Goal: Task Accomplishment & Management: Manage account settings

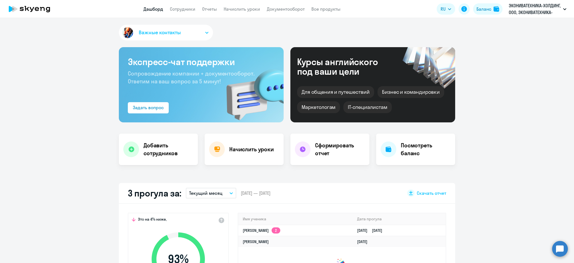
drag, startPoint x: 186, startPoint y: 7, endPoint x: 185, endPoint y: 13, distance: 6.0
click at [186, 7] on link "Сотрудники" at bounding box center [183, 9] width 26 height 6
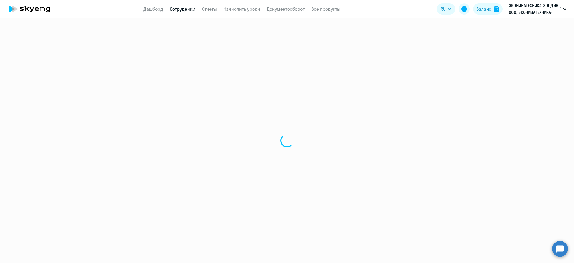
select select "30"
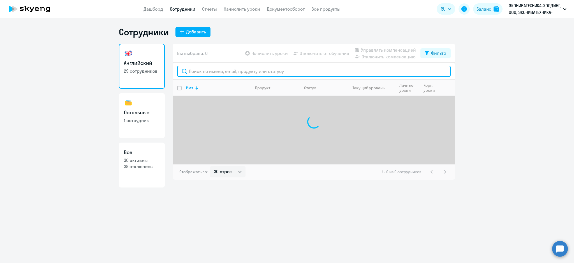
click at [217, 74] on input "text" at bounding box center [314, 71] width 274 height 11
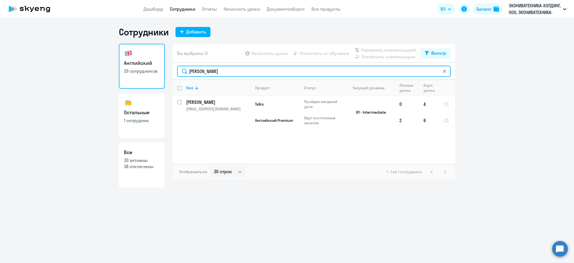
type input "новик"
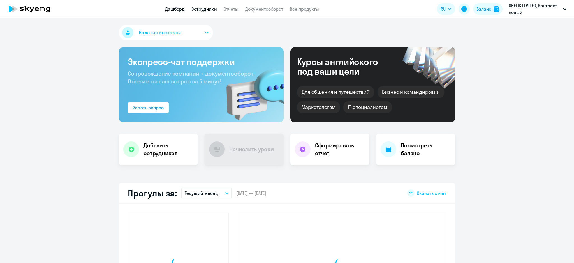
click at [215, 9] on link "Сотрудники" at bounding box center [204, 9] width 26 height 6
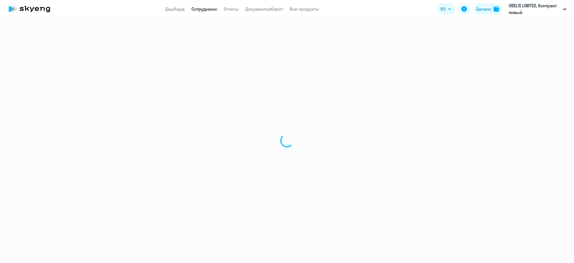
select select "30"
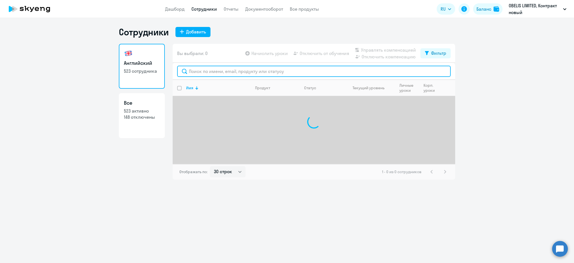
click at [216, 71] on input "text" at bounding box center [314, 71] width 274 height 11
paste input "16583771"
type input "16583771"
click at [215, 71] on input "16583771" at bounding box center [314, 71] width 274 height 11
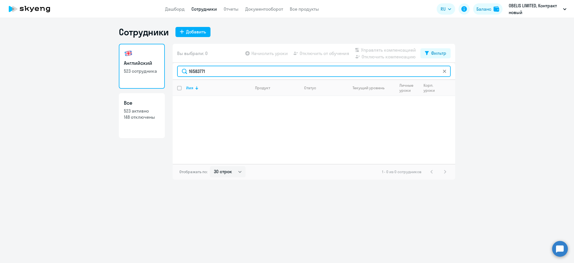
drag, startPoint x: 215, startPoint y: 71, endPoint x: 171, endPoint y: 67, distance: 44.8
click at [171, 67] on div "Английский 523 сотрудника Все 523 активно 148 отключены Вы выбрали: 0 Начислить…" at bounding box center [287, 112] width 336 height 136
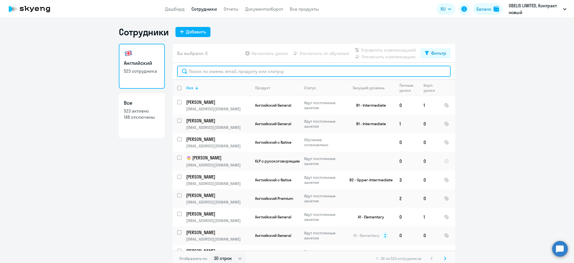
paste input "Дарья Гриднева"
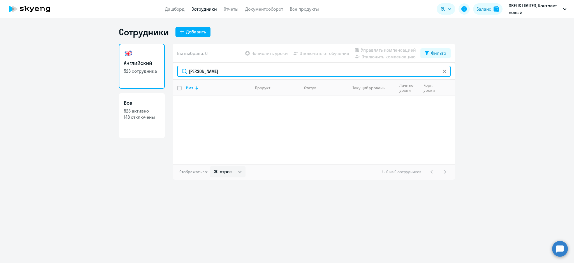
drag, startPoint x: 204, startPoint y: 70, endPoint x: 154, endPoint y: 66, distance: 50.0
click at [154, 64] on div "Английский 523 сотрудника Все 523 активно 148 отключены Вы выбрали: 0 Начислить…" at bounding box center [287, 112] width 336 height 136
type input "гриднева"
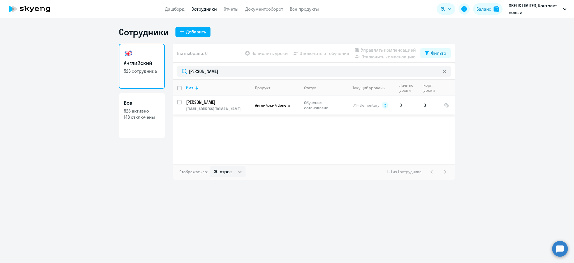
click at [178, 102] on input "select row 16583771" at bounding box center [182, 105] width 11 height 11
checkbox input "true"
click at [396, 49] on span "Управлять компенсацией" at bounding box center [388, 50] width 55 height 7
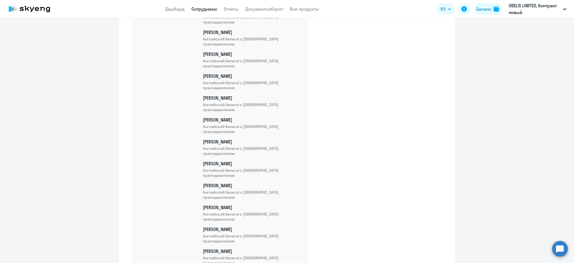
scroll to position [2412, 0]
click at [173, 6] on app-menu-item-link "Дашборд" at bounding box center [175, 9] width 20 height 7
click at [171, 13] on app-header "Дашборд Сотрудники Отчеты Документооборот Все продукты Дашборд Сотрудники Отчет…" at bounding box center [287, 9] width 574 height 18
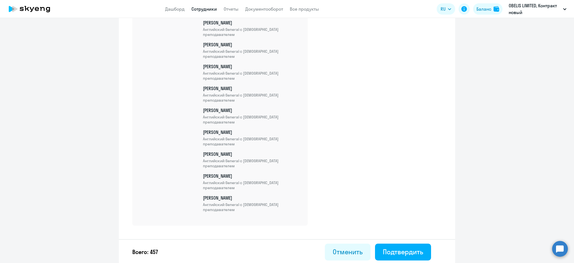
scroll to position [5430, 0]
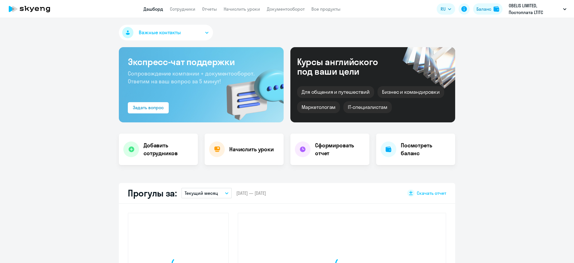
select select "30"
click at [183, 8] on link "Сотрудники" at bounding box center [183, 9] width 26 height 6
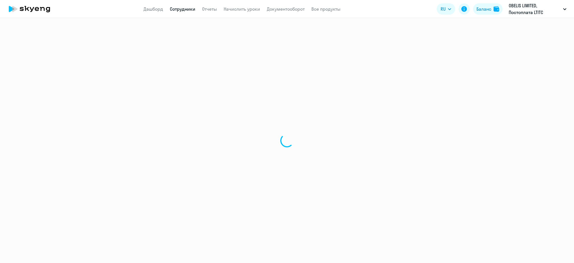
select select "30"
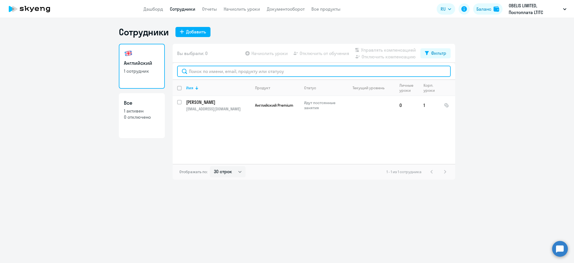
click at [197, 73] on input "text" at bounding box center [314, 71] width 274 height 11
type input "7"
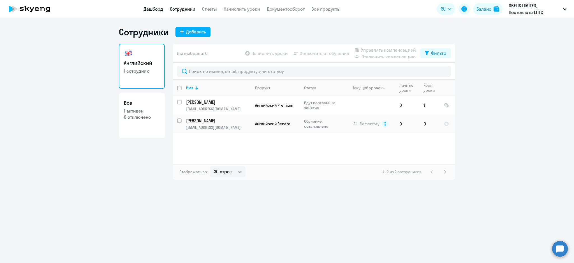
drag, startPoint x: 158, startPoint y: 7, endPoint x: 161, endPoint y: 8, distance: 2.9
click at [158, 8] on link "Дашборд" at bounding box center [154, 9] width 20 height 6
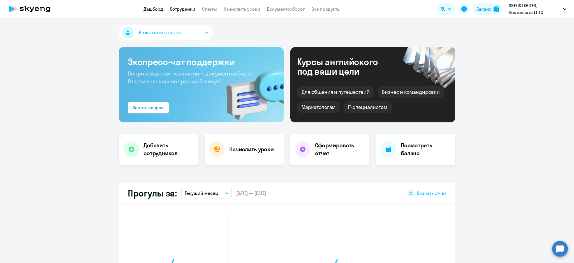
select select "30"
click at [192, 9] on link "Сотрудники" at bounding box center [183, 9] width 26 height 6
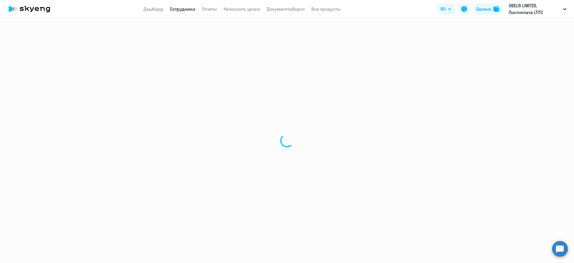
select select "30"
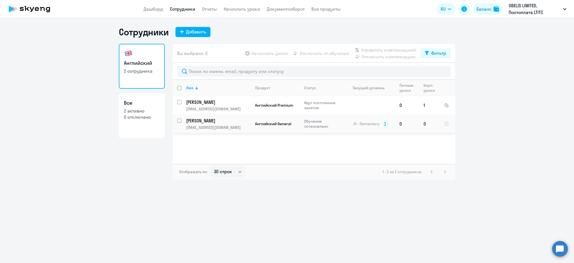
click at [179, 120] on input "select row 16583771" at bounding box center [182, 123] width 11 height 11
checkbox input "true"
click at [389, 50] on span "Управлять компенсацией" at bounding box center [388, 50] width 55 height 7
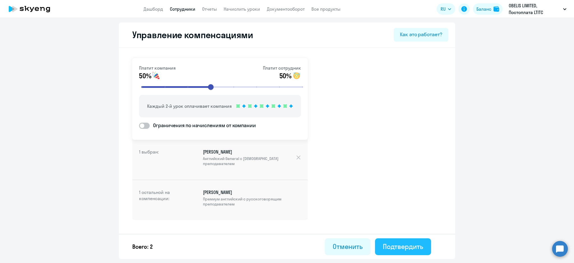
click at [394, 248] on div "Подтвердить" at bounding box center [403, 246] width 40 height 9
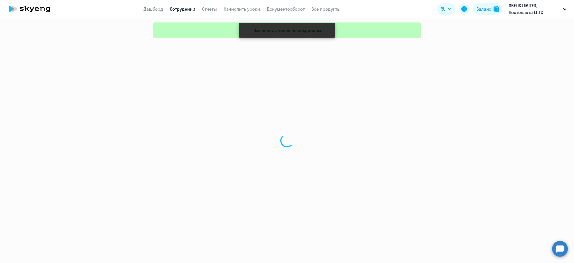
select select "30"
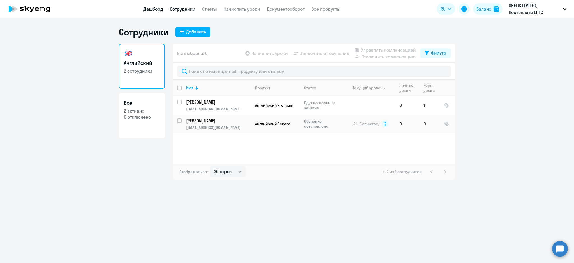
click at [155, 9] on link "Дашборд" at bounding box center [154, 9] width 20 height 6
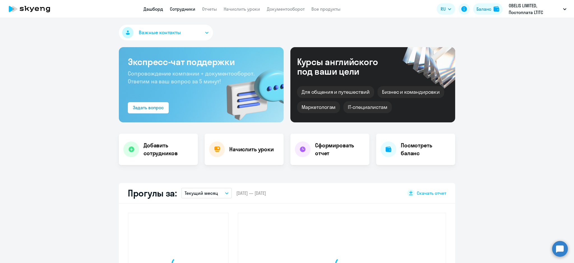
select select "30"
click at [172, 8] on link "Сотрудники" at bounding box center [183, 9] width 26 height 6
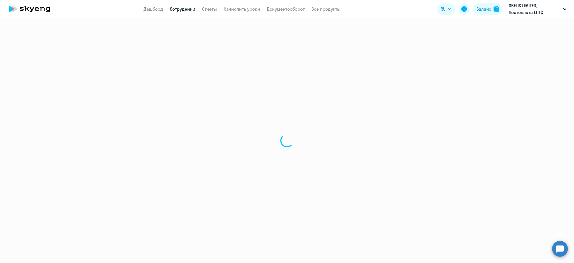
select select "30"
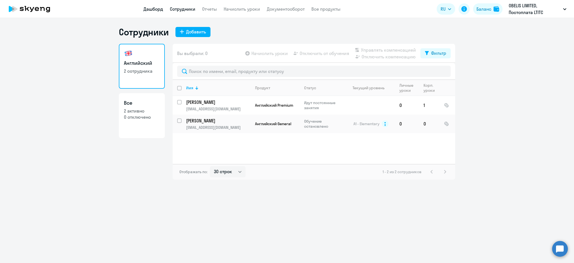
click at [158, 8] on link "Дашборд" at bounding box center [154, 9] width 20 height 6
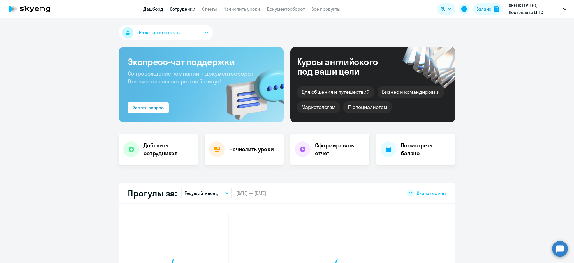
select select "30"
click at [185, 8] on link "Сотрудники" at bounding box center [183, 9] width 26 height 6
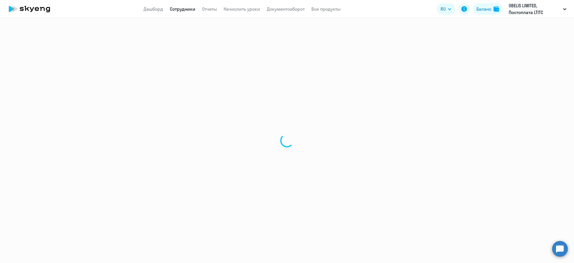
select select "30"
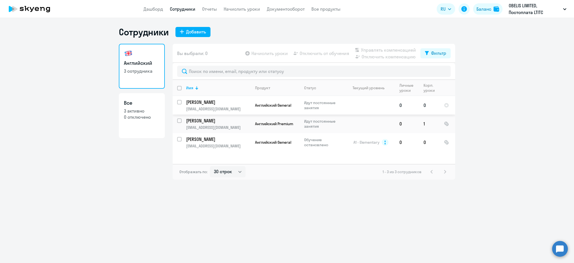
click at [180, 102] on input "select row 16623617" at bounding box center [182, 105] width 11 height 11
checkbox input "true"
click at [401, 49] on span "Управлять компенсацией" at bounding box center [388, 50] width 55 height 7
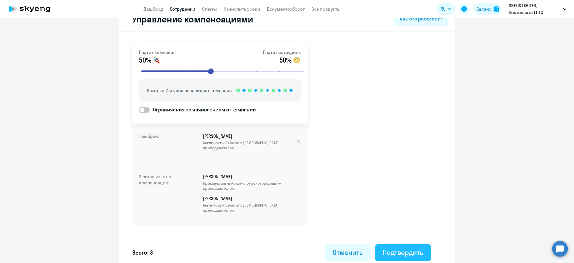
scroll to position [17, 0]
click at [403, 247] on div "Подтвердить" at bounding box center [403, 251] width 40 height 9
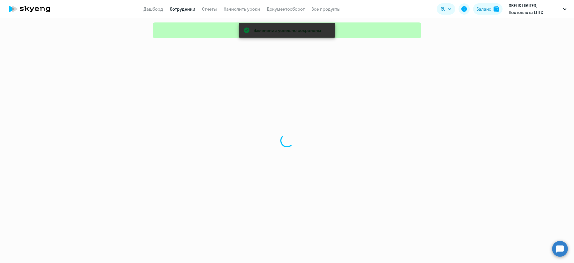
select select "30"
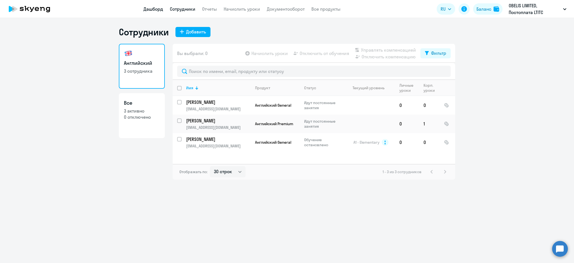
click at [151, 7] on link "Дашборд" at bounding box center [154, 9] width 20 height 6
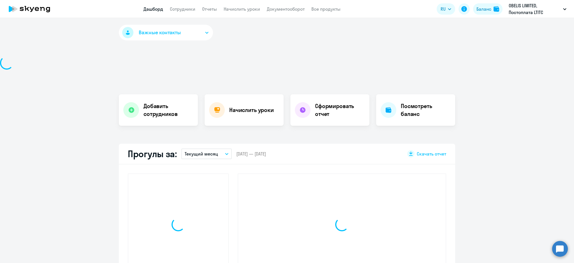
select select "30"
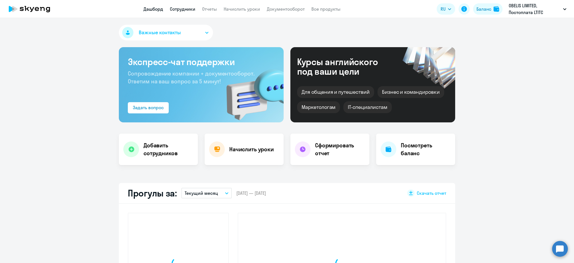
drag, startPoint x: 180, startPoint y: 7, endPoint x: 181, endPoint y: 11, distance: 4.4
click at [179, 7] on link "Сотрудники" at bounding box center [183, 9] width 26 height 6
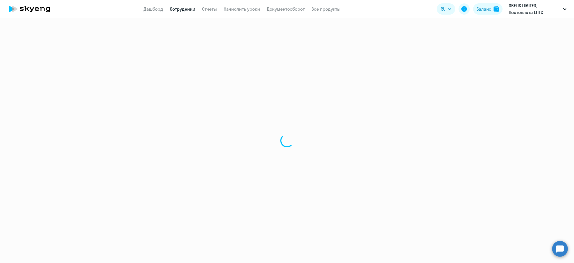
select select "30"
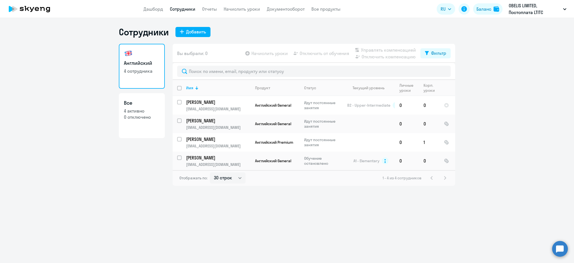
click at [150, 11] on link "Дашборд" at bounding box center [154, 9] width 20 height 6
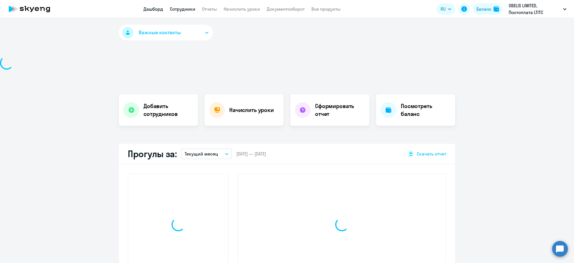
select select "30"
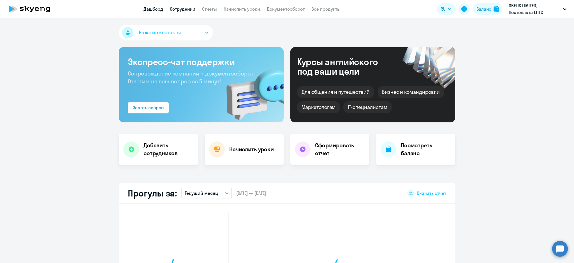
click at [178, 10] on link "Сотрудники" at bounding box center [183, 9] width 26 height 6
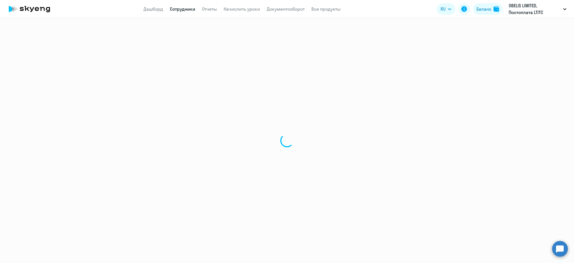
select select "30"
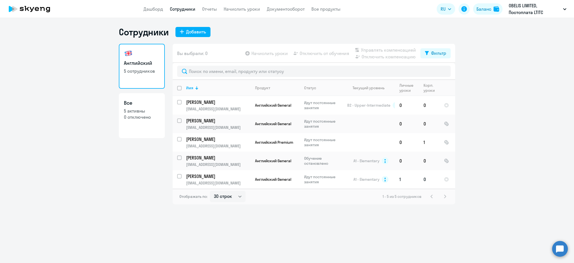
click at [179, 176] on input "select row 16633340" at bounding box center [182, 179] width 11 height 11
checkbox input "true"
click at [396, 47] on span "Управлять компенсацией" at bounding box center [388, 50] width 55 height 7
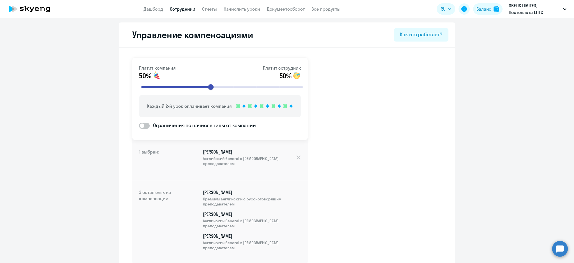
scroll to position [38, 0]
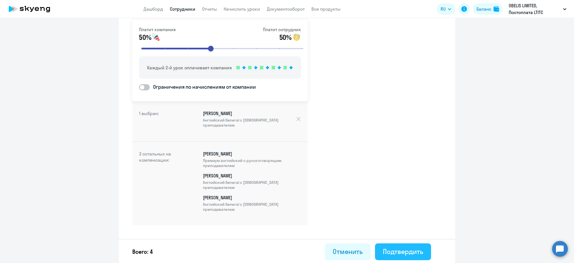
click at [397, 249] on div "Подтвердить" at bounding box center [403, 251] width 40 height 9
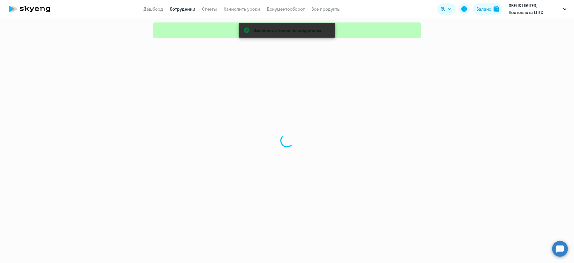
select select "30"
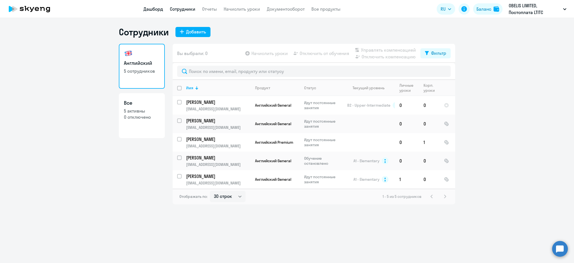
click at [161, 10] on link "Дашборд" at bounding box center [154, 9] width 20 height 6
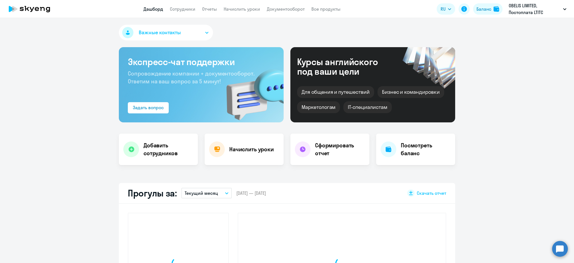
select select "30"
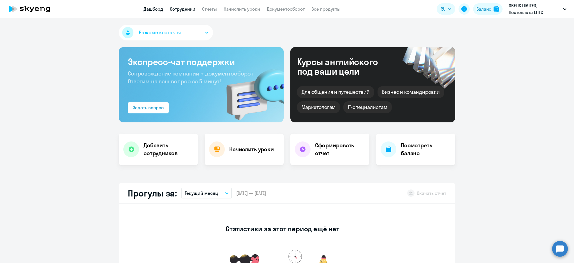
click at [184, 9] on link "Сотрудники" at bounding box center [183, 9] width 26 height 6
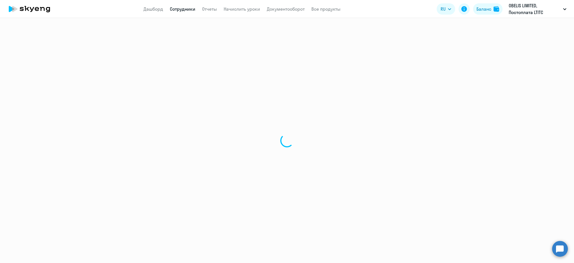
select select "30"
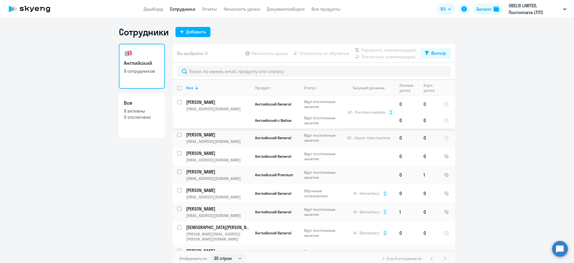
click at [177, 101] on input "select row 16966212" at bounding box center [182, 105] width 11 height 11
checkbox input "true"
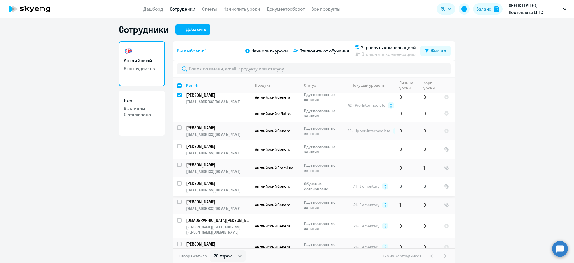
scroll to position [3, 0]
click at [177, 241] on input "select row 16864750" at bounding box center [182, 246] width 11 height 11
checkbox input "true"
click at [176, 213] on div at bounding box center [179, 219] width 13 height 13
checkbox input "true"
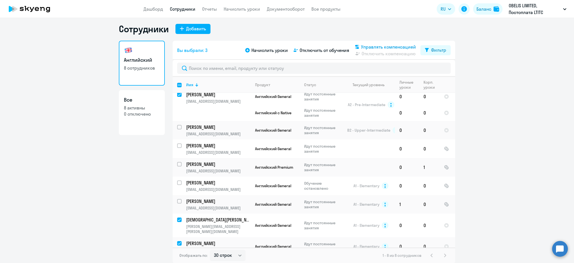
click at [376, 44] on span "Управлять компенсацией" at bounding box center [388, 46] width 55 height 7
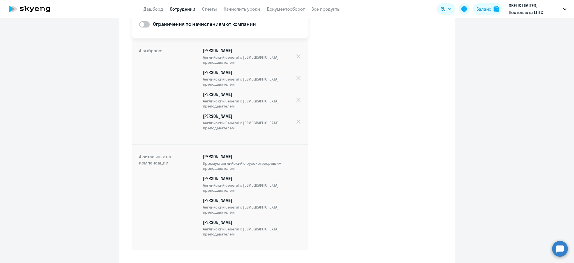
scroll to position [126, 0]
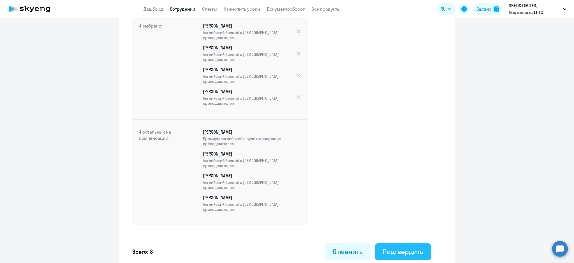
click at [389, 250] on div "Подтвердить" at bounding box center [403, 251] width 40 height 9
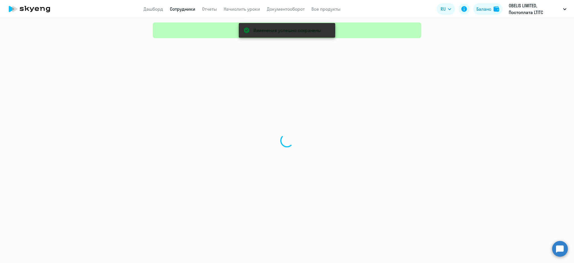
select select "30"
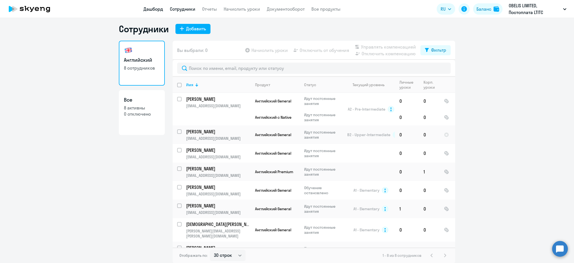
click at [158, 10] on link "Дашборд" at bounding box center [154, 9] width 20 height 6
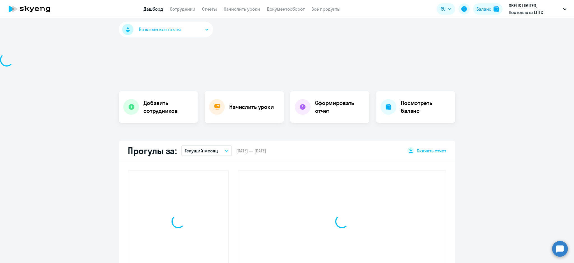
select select "30"
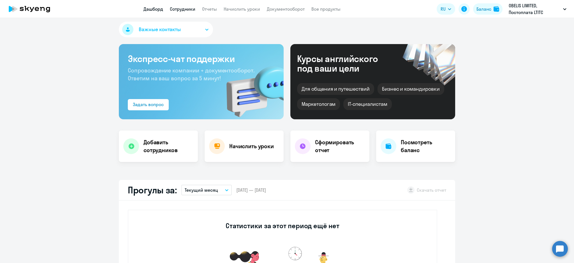
click at [187, 7] on link "Сотрудники" at bounding box center [183, 9] width 26 height 6
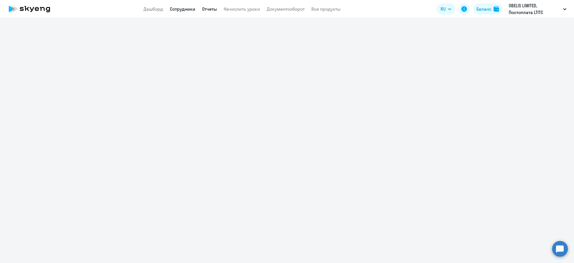
click at [212, 10] on link "Отчеты" at bounding box center [209, 9] width 15 height 6
drag, startPoint x: 212, startPoint y: 10, endPoint x: 205, endPoint y: 11, distance: 6.8
click at [211, 10] on link "Отчеты" at bounding box center [209, 9] width 15 height 6
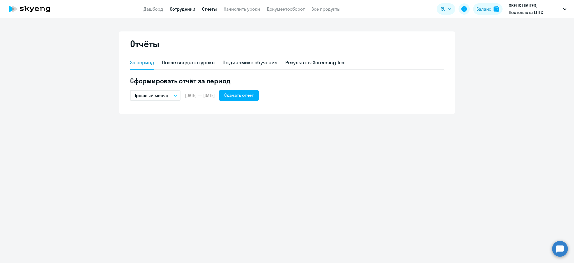
click at [183, 9] on link "Сотрудники" at bounding box center [183, 9] width 26 height 6
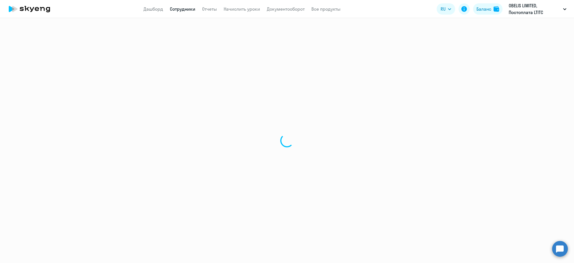
select select "30"
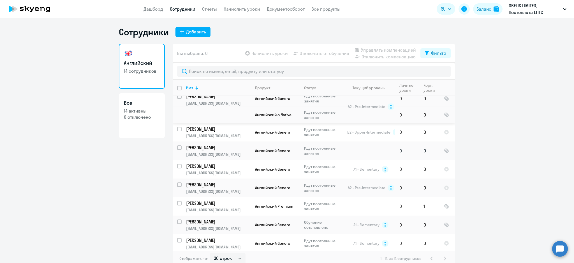
scroll to position [37, 0]
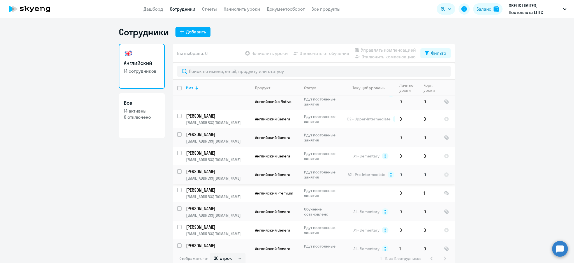
click at [178, 169] on input "select row 17035957" at bounding box center [182, 174] width 11 height 11
checkbox input "true"
click at [177, 151] on input "select row 17231054" at bounding box center [182, 156] width 11 height 11
checkbox input "true"
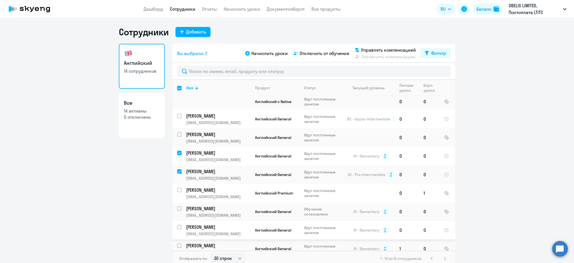
click at [177, 225] on input "select row 17412593" at bounding box center [182, 230] width 11 height 11
checkbox input "true"
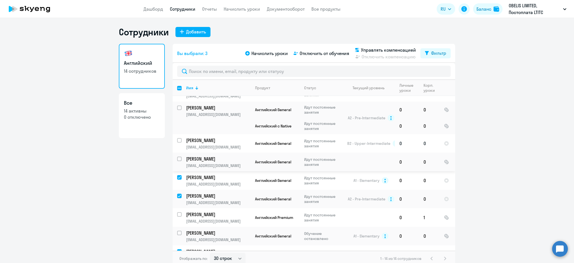
scroll to position [0, 0]
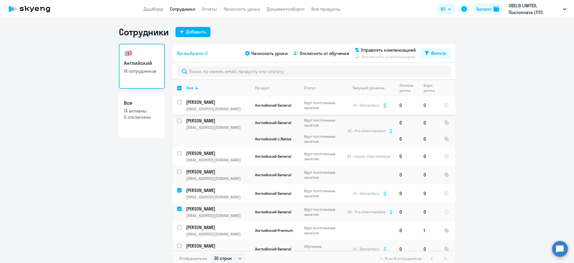
click at [177, 102] on input "select row 17303447" at bounding box center [182, 105] width 11 height 11
checkbox input "true"
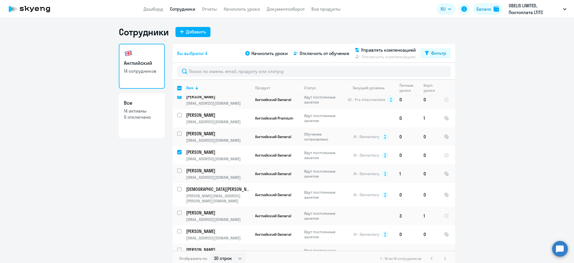
click at [177, 247] on input "select row 17411949" at bounding box center [182, 252] width 11 height 11
checkbox input "true"
click at [399, 47] on span "Управлять компенсацией" at bounding box center [388, 50] width 55 height 7
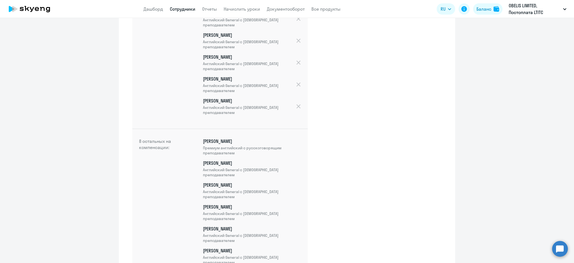
scroll to position [235, 0]
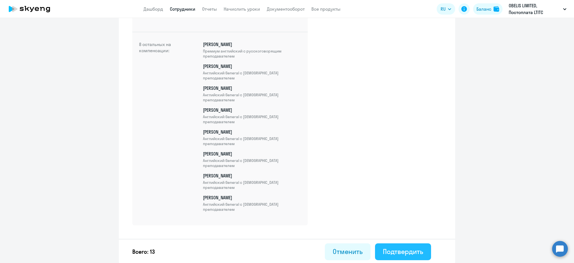
click at [401, 245] on button "Подтвердить" at bounding box center [403, 251] width 56 height 17
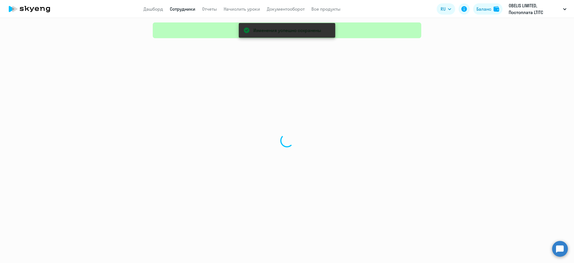
select select "30"
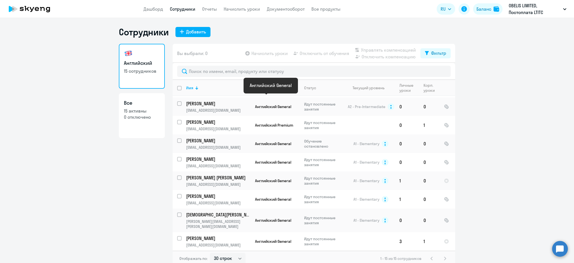
scroll to position [132, 0]
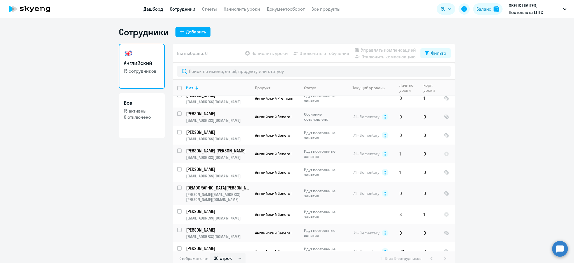
click at [153, 8] on link "Дашборд" at bounding box center [154, 9] width 20 height 6
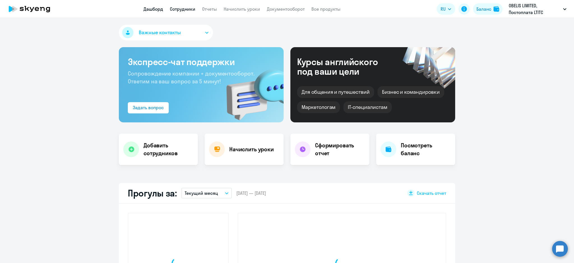
select select "30"
click at [184, 9] on link "Сотрудники" at bounding box center [183, 9] width 26 height 6
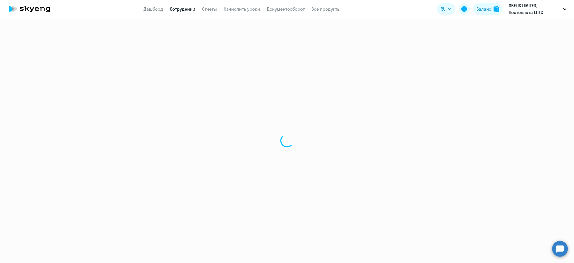
select select "30"
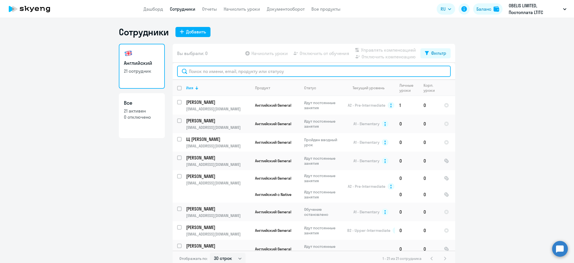
click at [223, 72] on input "text" at bounding box center [314, 71] width 274 height 11
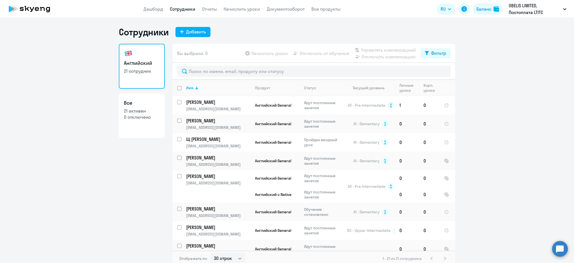
click at [142, 104] on h3 "Все" at bounding box center [142, 102] width 36 height 7
select select "30"
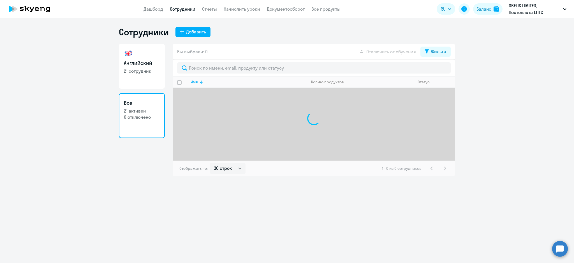
click at [139, 73] on p "21 сотрудник" at bounding box center [142, 71] width 36 height 6
select select "30"
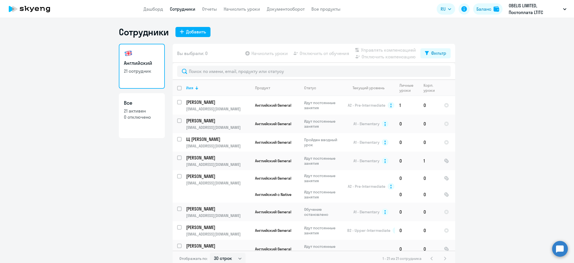
click at [154, 71] on p "21 сотрудник" at bounding box center [142, 71] width 36 height 6
click at [177, 206] on input "select row 17412596" at bounding box center [182, 211] width 11 height 11
checkbox input "true"
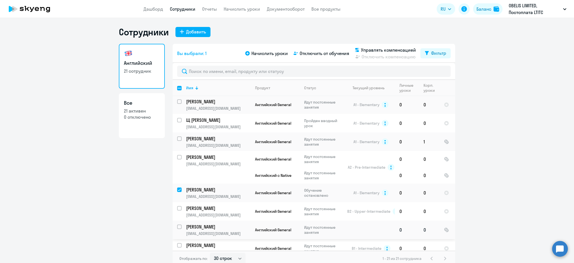
scroll to position [37, 0]
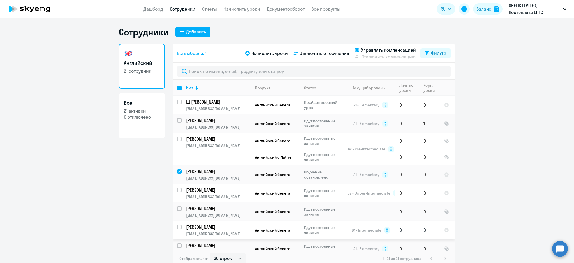
click at [177, 225] on input "select row 17560597" at bounding box center [182, 230] width 11 height 11
checkbox input "true"
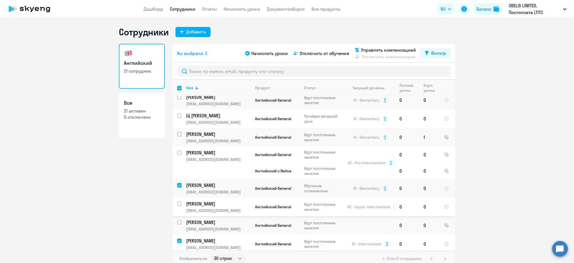
scroll to position [0, 0]
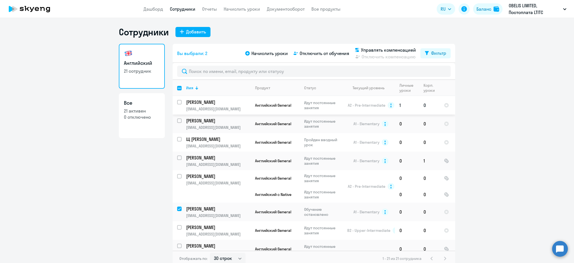
click at [178, 102] on input "select row 17872555" at bounding box center [182, 105] width 11 height 11
checkbox input "true"
click at [177, 119] on input "select row 17888606" at bounding box center [182, 123] width 11 height 11
checkbox input "true"
click at [373, 48] on span "Управлять компенсацией" at bounding box center [388, 50] width 55 height 7
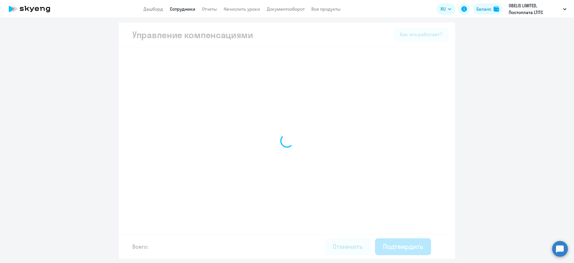
click at [373, 48] on div at bounding box center [287, 140] width 336 height 236
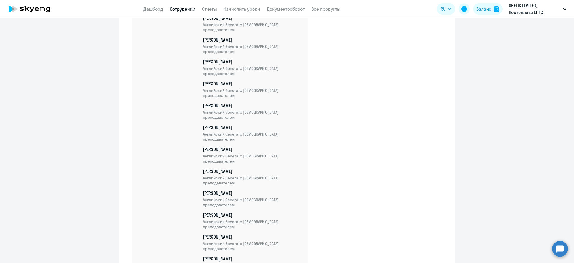
scroll to position [366, 0]
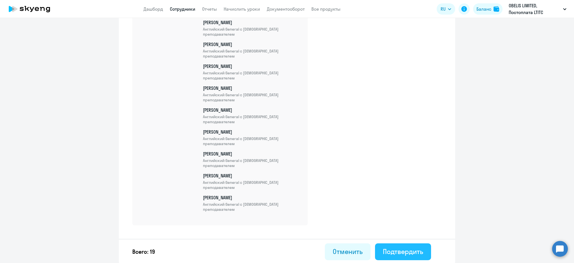
click at [409, 253] on div "Подтвердить" at bounding box center [403, 251] width 40 height 9
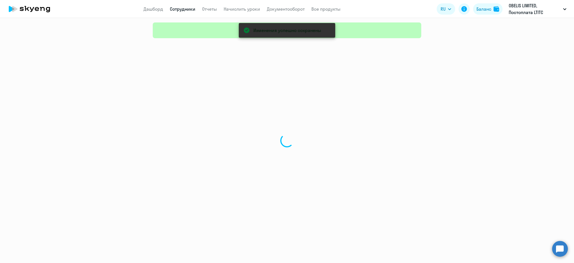
select select "30"
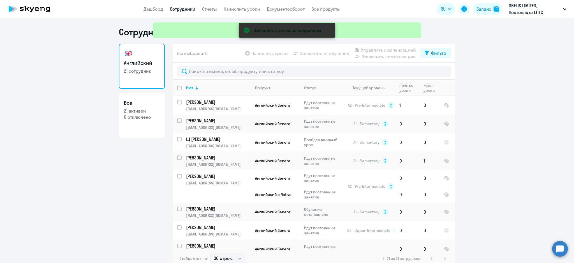
click at [105, 59] on ng-component "Сотрудники Добавить Английский 21 сотрудник Все 21 активен 0 отключено Вы выбра…" at bounding box center [287, 146] width 574 height 240
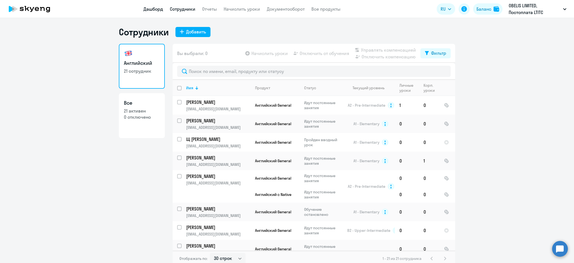
click at [155, 10] on link "Дашборд" at bounding box center [154, 9] width 20 height 6
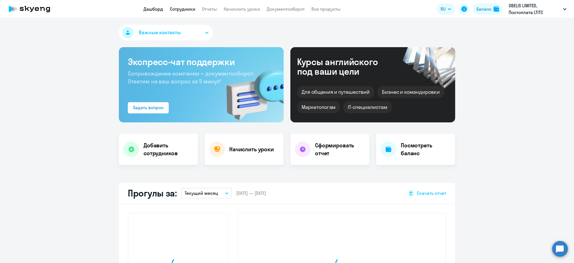
select select "30"
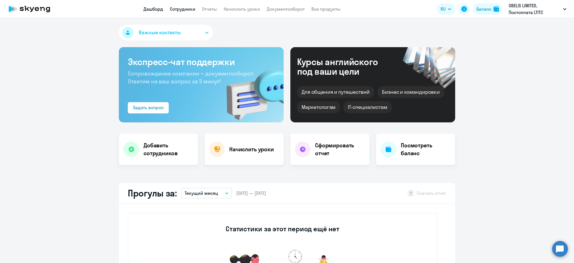
click at [184, 8] on link "Сотрудники" at bounding box center [183, 9] width 26 height 6
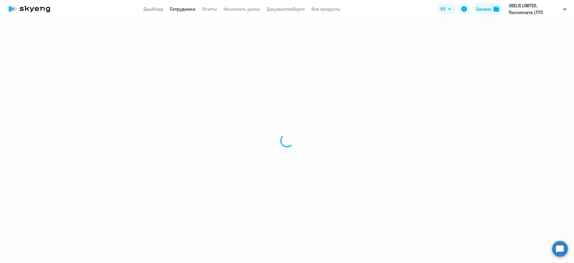
select select "30"
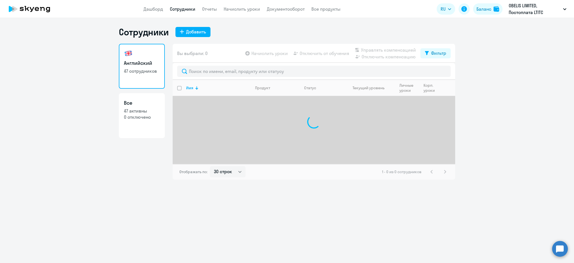
click at [86, 39] on ng-component "Сотрудники Добавить Английский 47 сотрудников Все 47 активны 0 отключено Вы выб…" at bounding box center [287, 102] width 574 height 153
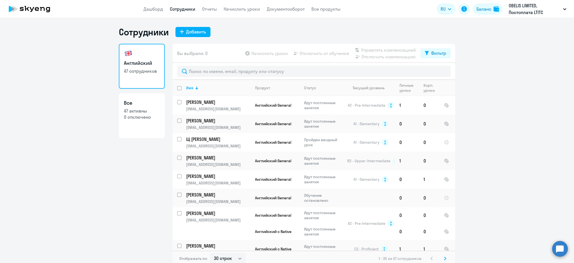
click at [136, 163] on div "Английский 47 сотрудников Все 47 активны 0 отключено" at bounding box center [142, 153] width 46 height 219
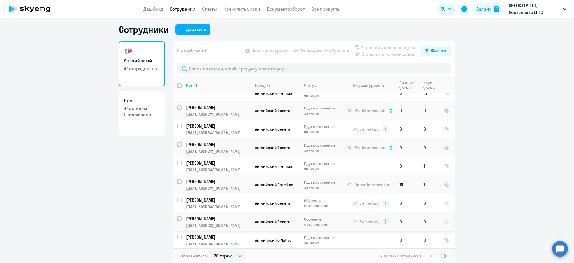
scroll to position [3, 0]
click at [149, 9] on link "Дашборд" at bounding box center [154, 9] width 20 height 6
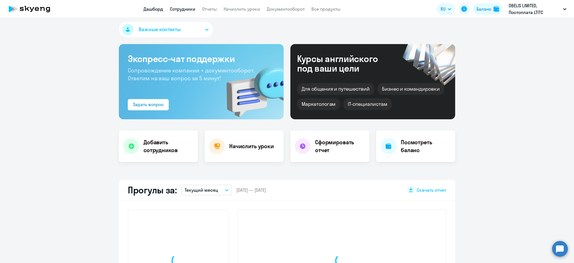
click at [183, 10] on link "Сотрудники" at bounding box center [183, 9] width 26 height 6
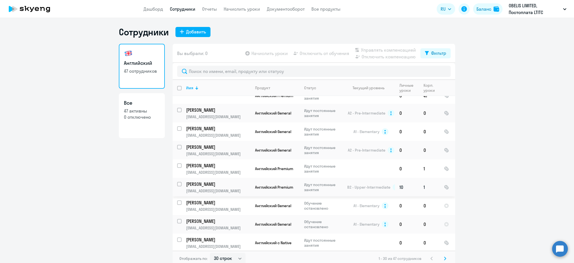
scroll to position [3, 0]
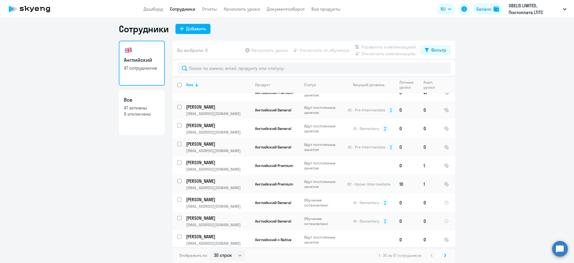
click at [438, 253] on div "1 - 30 из 47 сотрудников" at bounding box center [414, 255] width 70 height 7
click at [444, 256] on icon at bounding box center [445, 255] width 2 height 4
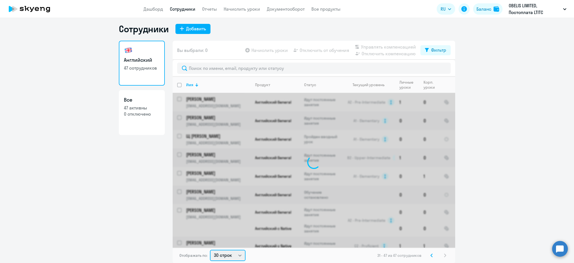
click at [233, 256] on select "30 строк 50 строк 100 строк" at bounding box center [228, 255] width 36 height 11
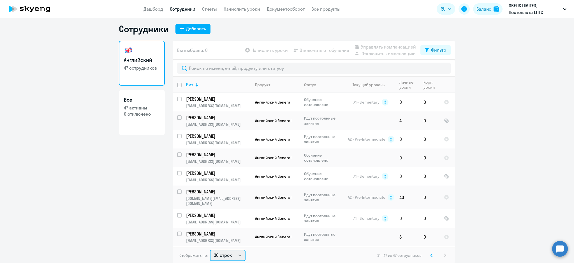
select select "100"
click at [210, 250] on select "30 строк 50 строк 100 строк" at bounding box center [228, 255] width 36 height 11
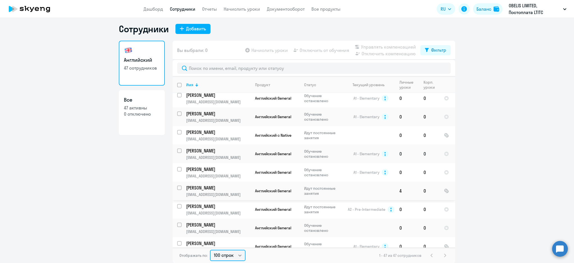
scroll to position [729, 0]
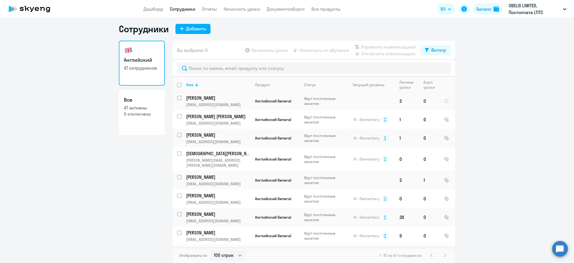
click at [177, 249] on input "select row 18048739" at bounding box center [182, 254] width 11 height 11
checkbox input "true"
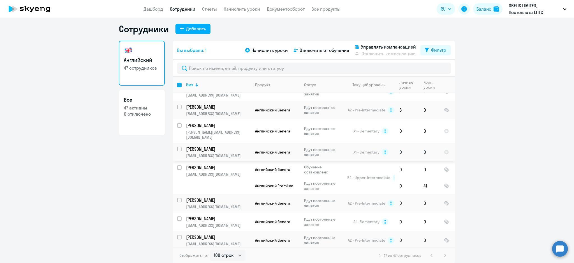
scroll to position [318, 0]
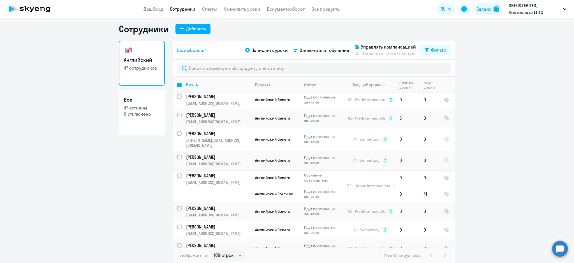
click at [177, 155] on div at bounding box center [179, 157] width 5 height 4
click at [177, 155] on input "select row 18071388" at bounding box center [182, 160] width 11 height 11
checkbox input "true"
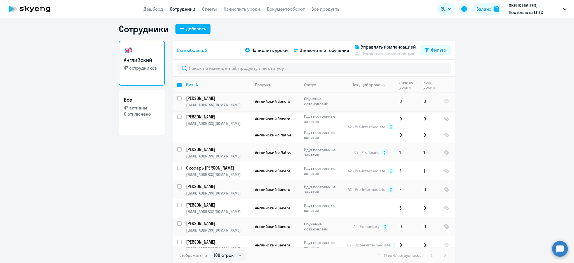
click at [177, 98] on input "select row 18072550" at bounding box center [182, 101] width 11 height 11
checkbox input "true"
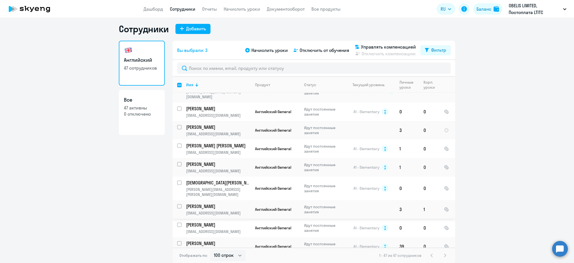
scroll to position [692, 0]
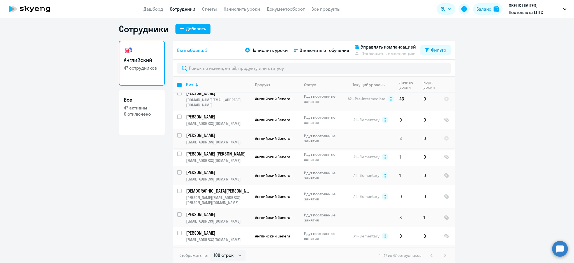
click at [177, 133] on input "select row 18074273" at bounding box center [182, 138] width 11 height 11
checkbox input "true"
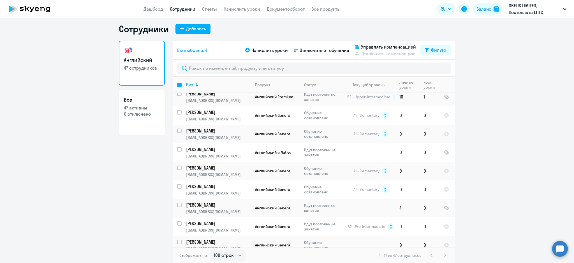
scroll to position [505, 0]
click at [177, 185] on input "select row 18074321" at bounding box center [182, 190] width 11 height 11
checkbox input "true"
click at [177, 167] on input "select row 18074322" at bounding box center [182, 172] width 11 height 11
checkbox input "true"
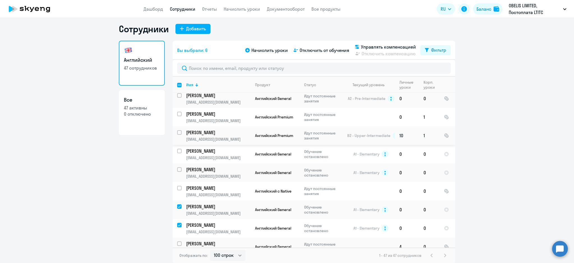
scroll to position [430, 0]
click at [177, 205] on input "select row 18074323" at bounding box center [182, 210] width 11 height 11
checkbox input "true"
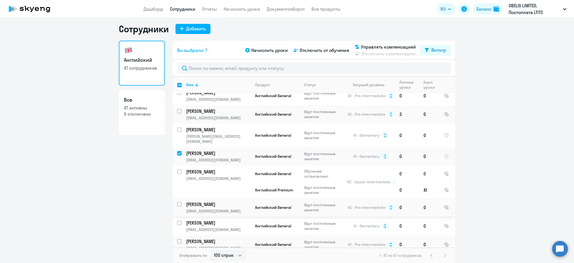
scroll to position [318, 0]
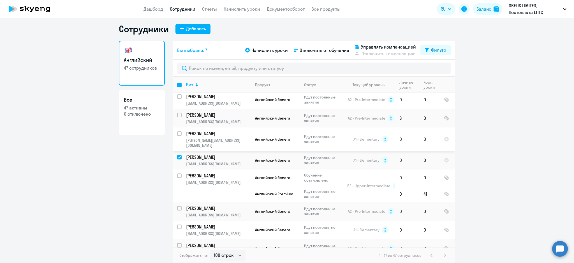
click at [177, 131] on input "select row 18074374" at bounding box center [182, 136] width 11 height 11
checkbox input "true"
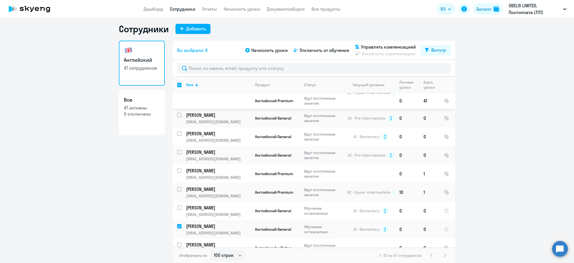
scroll to position [467, 0]
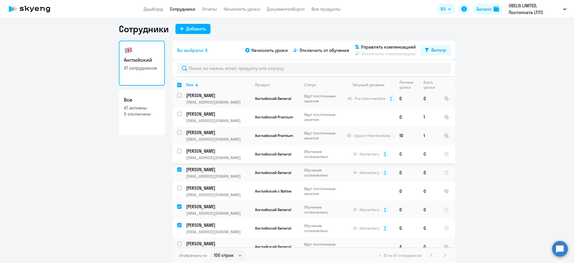
click at [177, 149] on input "select row 18074375" at bounding box center [182, 154] width 11 height 11
checkbox input "true"
click at [384, 46] on span "Управлять компенсацией" at bounding box center [388, 46] width 55 height 7
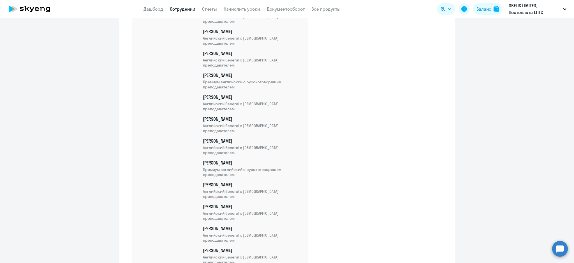
scroll to position [935, 0]
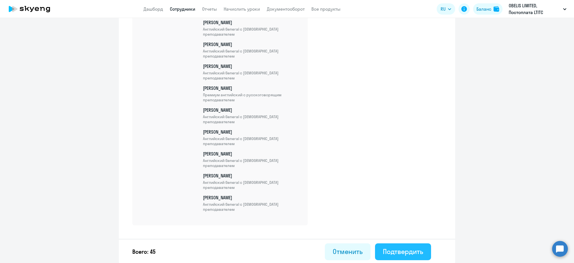
click at [392, 252] on div "Подтвердить" at bounding box center [403, 251] width 40 height 9
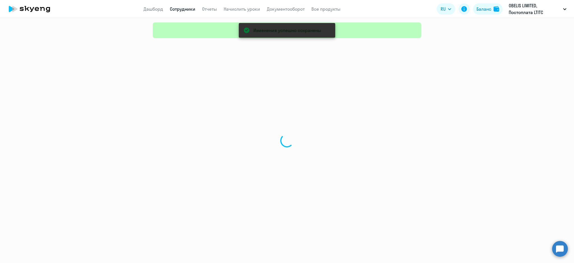
select select "30"
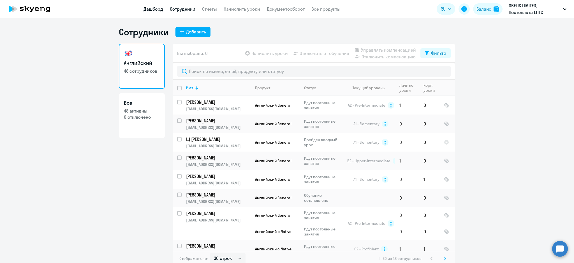
click at [153, 6] on link "Дашборд" at bounding box center [154, 9] width 20 height 6
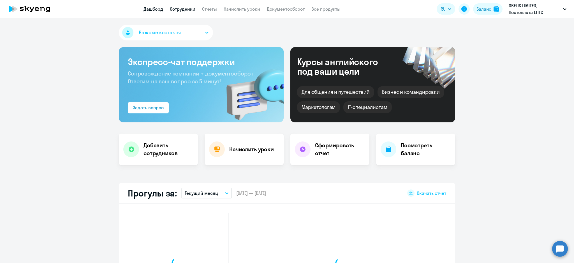
select select "30"
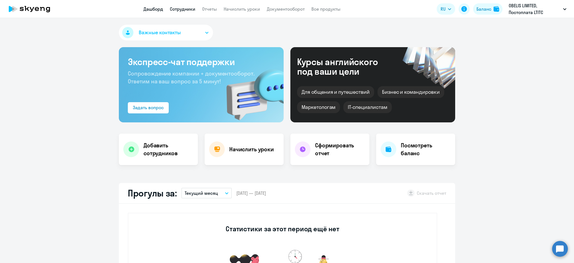
click at [190, 9] on link "Сотрудники" at bounding box center [183, 9] width 26 height 6
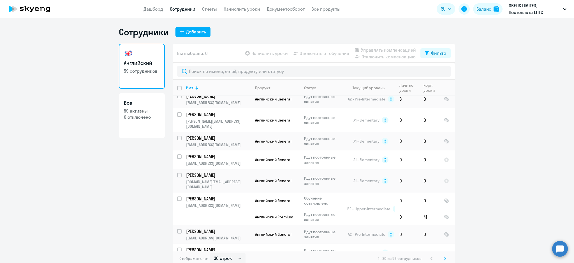
scroll to position [3, 0]
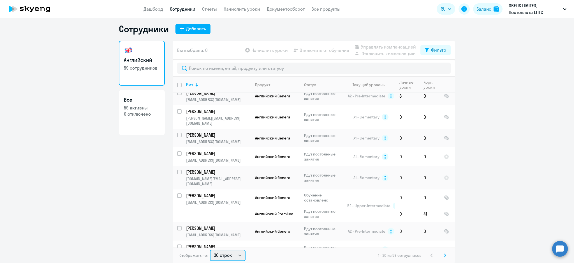
drag, startPoint x: 226, startPoint y: 253, endPoint x: 223, endPoint y: 254, distance: 2.9
click at [225, 254] on select "30 строк 50 строк 100 строк" at bounding box center [228, 255] width 36 height 11
click at [222, 254] on select "30 строк 50 строк 100 строк" at bounding box center [228, 255] width 36 height 11
select select "100"
click at [210, 250] on select "30 строк 50 строк 100 строк" at bounding box center [228, 255] width 36 height 11
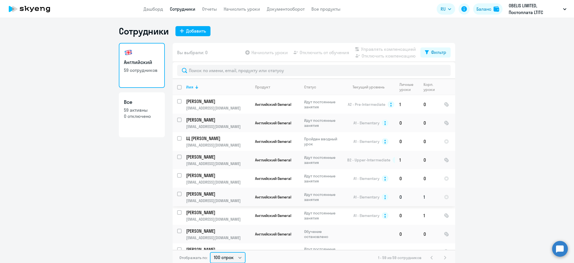
scroll to position [0, 0]
click at [177, 193] on input "select row 18074483" at bounding box center [182, 197] width 11 height 11
checkbox input "true"
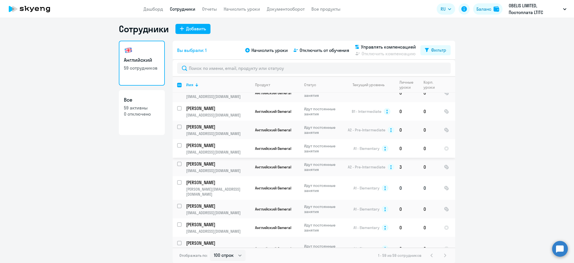
scroll to position [374, 0]
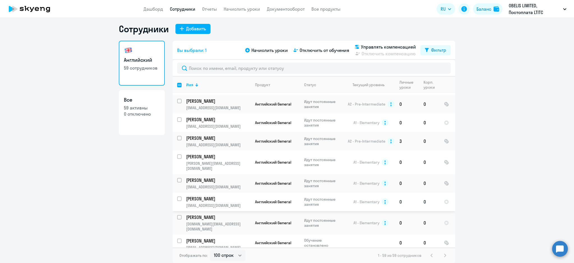
click at [177, 196] on input "select row 18110916" at bounding box center [182, 201] width 11 height 11
checkbox input "true"
click at [177, 215] on input "select row 18074377" at bounding box center [182, 220] width 11 height 11
checkbox input "true"
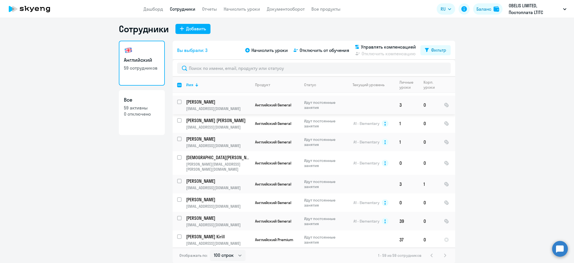
scroll to position [974, 0]
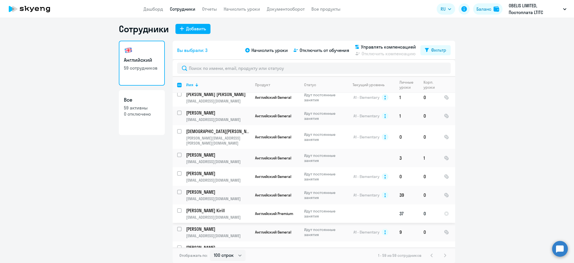
click at [177, 208] on input "select row 18284344" at bounding box center [182, 213] width 11 height 11
checkbox input "true"
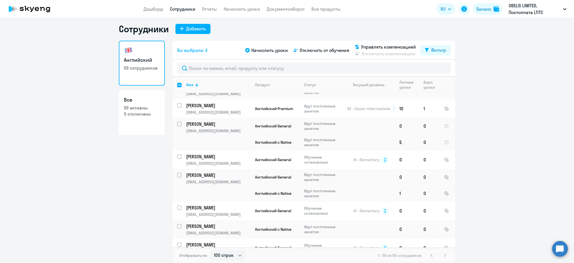
scroll to position [600, 0]
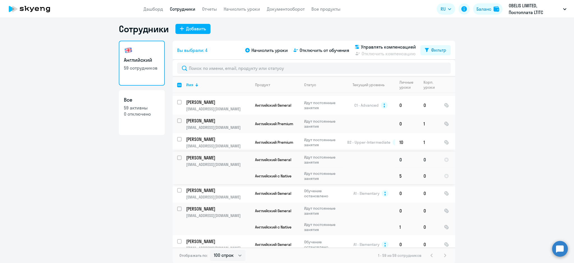
click at [177, 155] on input "select row 18215819" at bounding box center [182, 160] width 11 height 11
checkbox input "true"
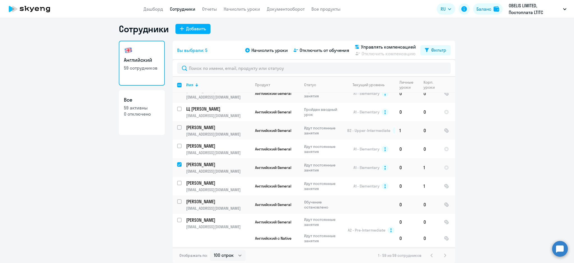
scroll to position [0, 0]
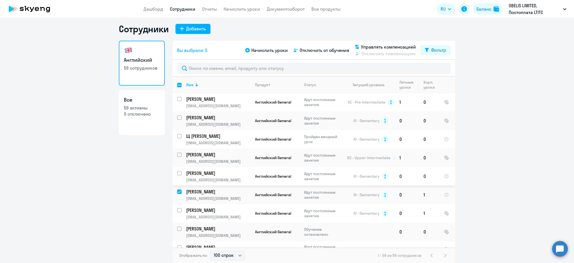
click at [177, 171] on input "select row 18570472" at bounding box center [182, 176] width 11 height 11
checkbox input "true"
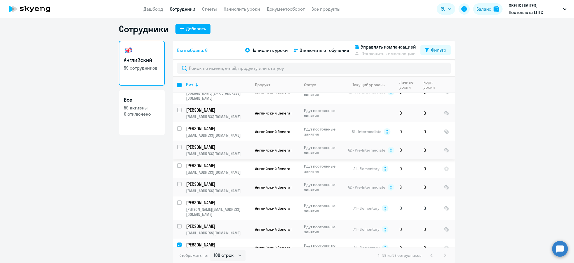
scroll to position [336, 0]
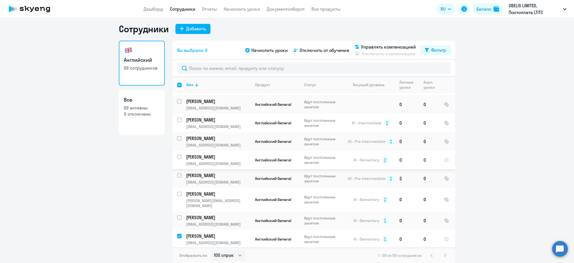
click at [177, 154] on input "select row 18721860" at bounding box center [182, 159] width 11 height 11
checkbox input "true"
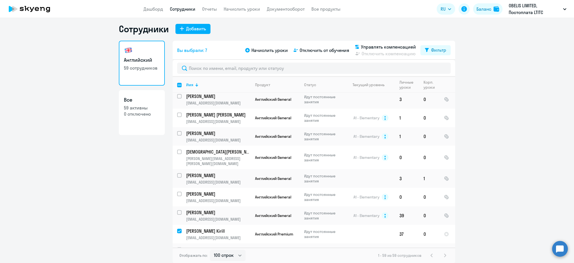
scroll to position [974, 0]
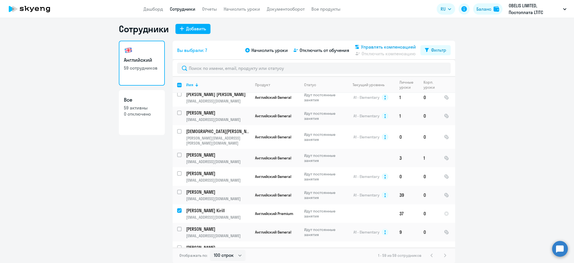
click at [398, 45] on span "Управлять компенсацией" at bounding box center [388, 46] width 55 height 7
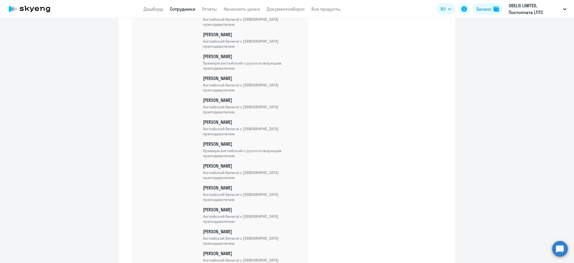
scroll to position [1197, 0]
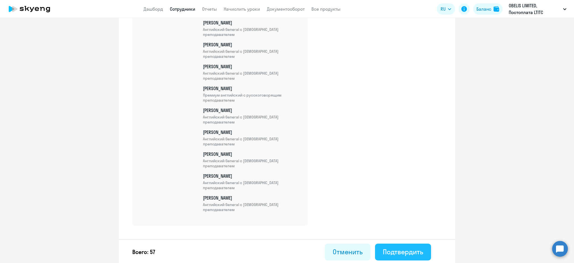
click at [407, 250] on div "Подтвердить" at bounding box center [403, 251] width 40 height 9
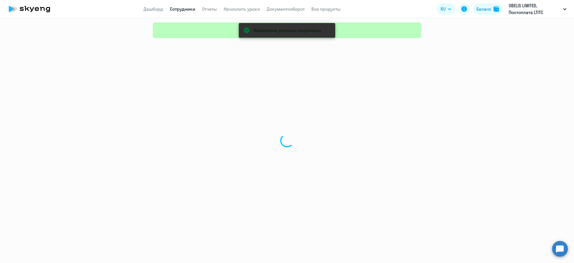
select select "30"
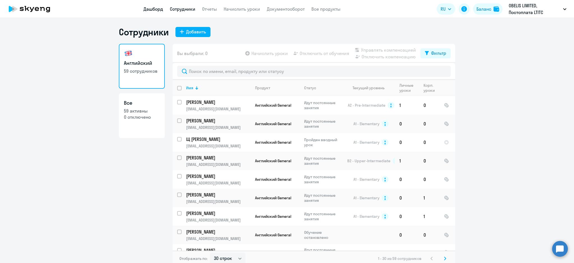
click at [153, 9] on link "Дашборд" at bounding box center [154, 9] width 20 height 6
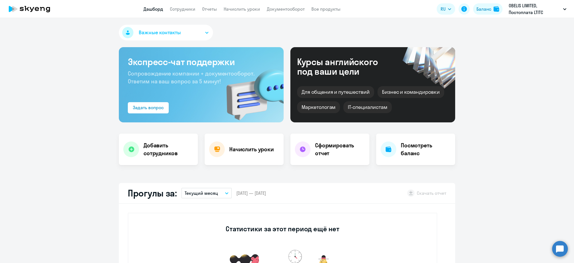
select select "30"
click at [184, 6] on link "Сотрудники" at bounding box center [183, 9] width 26 height 6
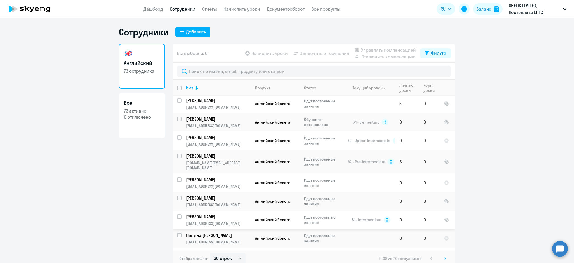
scroll to position [374, 0]
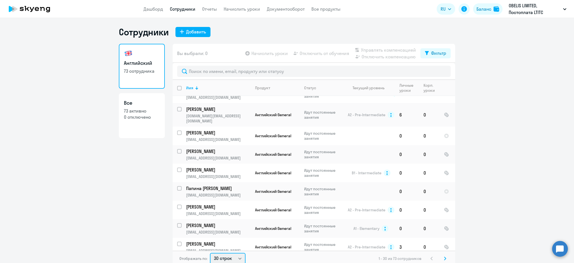
click at [232, 256] on select "30 строк 50 строк 100 строк" at bounding box center [228, 258] width 36 height 11
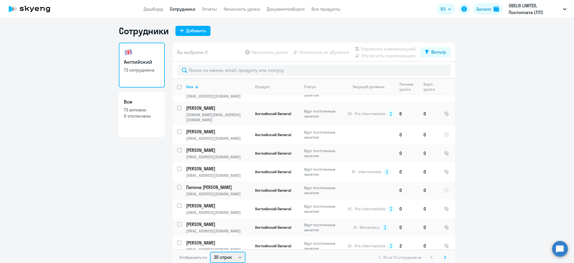
select select "100"
click at [210, 251] on select "30 строк 50 строк 100 строк" at bounding box center [228, 256] width 36 height 11
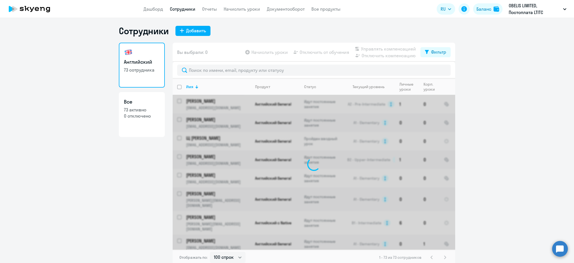
click at [485, 157] on ng-component "Сотрудники Добавить Английский 73 сотрудника Все 73 активно 0 отключено Вы выбр…" at bounding box center [287, 145] width 574 height 240
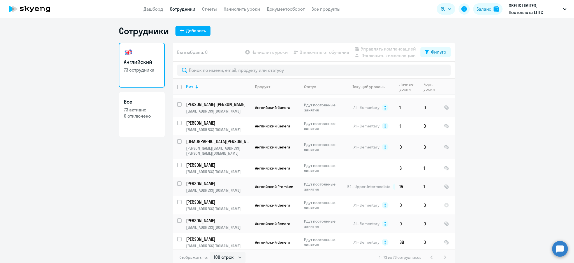
scroll to position [1131, 0]
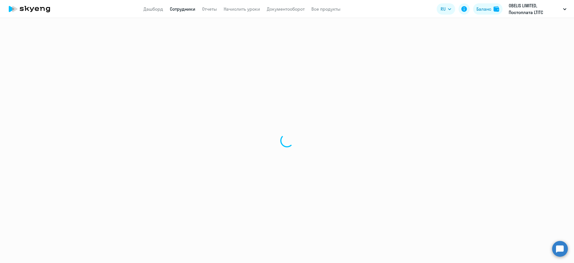
select select "english"
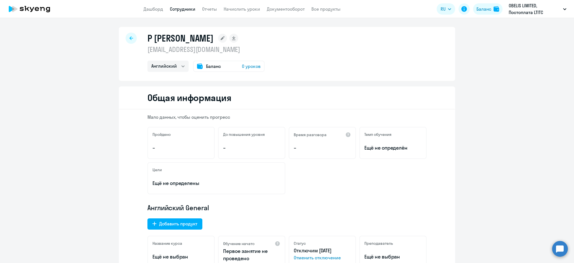
click at [314, 258] on span "Отменить отключение" at bounding box center [322, 257] width 57 height 7
click at [174, 7] on link "Сотрудники" at bounding box center [183, 9] width 26 height 6
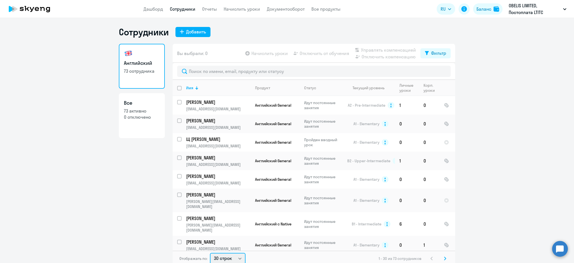
scroll to position [1, 0]
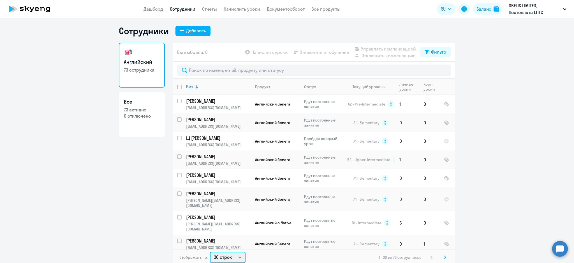
click at [226, 257] on select "30 строк 50 строк 100 строк" at bounding box center [228, 256] width 36 height 11
select select "100"
click at [210, 251] on select "30 строк 50 строк 100 строк" at bounding box center [228, 256] width 36 height 11
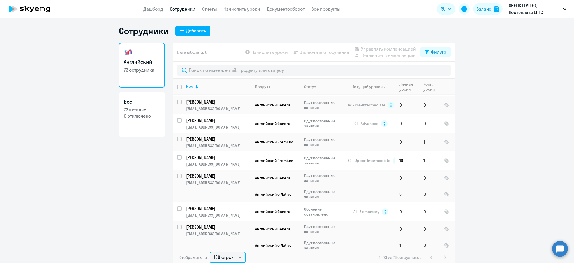
scroll to position [822, 0]
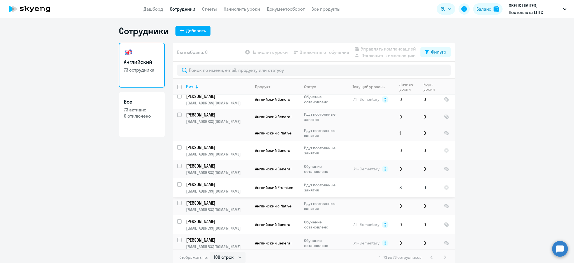
click at [177, 182] on input "select row 18931658" at bounding box center [182, 187] width 11 height 11
checkbox input "true"
click at [384, 47] on span "Управлять компенсацией" at bounding box center [388, 48] width 55 height 7
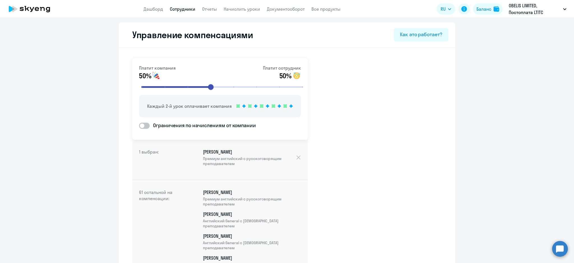
click at [186, 8] on link "Сотрудники" at bounding box center [183, 9] width 26 height 6
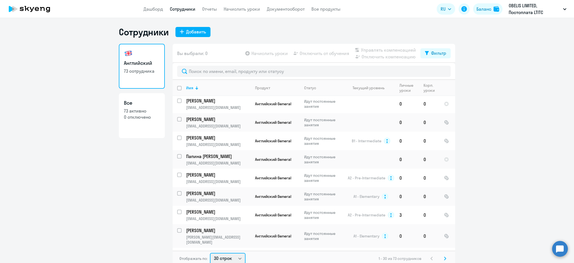
scroll to position [1, 0]
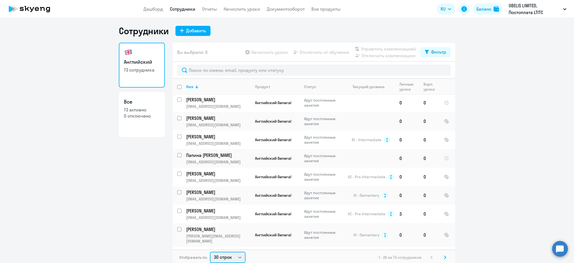
click at [217, 257] on select "30 строк 50 строк 100 строк" at bounding box center [228, 256] width 36 height 11
select select "100"
click at [210, 251] on select "30 строк 50 строк 100 строк" at bounding box center [228, 256] width 36 height 11
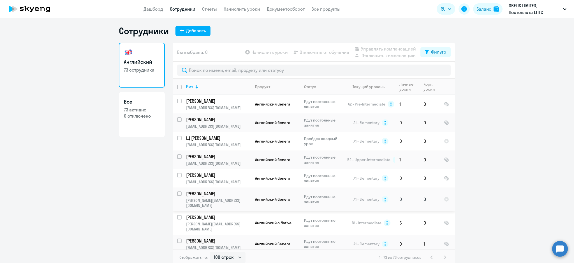
click at [177, 192] on input "select row 18966681" at bounding box center [182, 196] width 11 height 11
checkbox input "true"
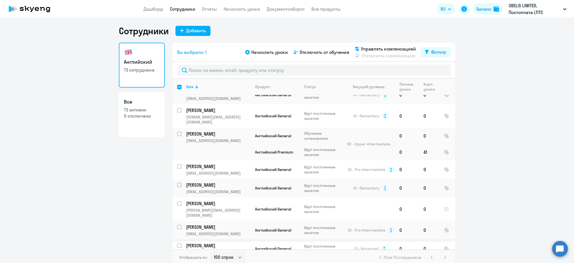
scroll to position [598, 0]
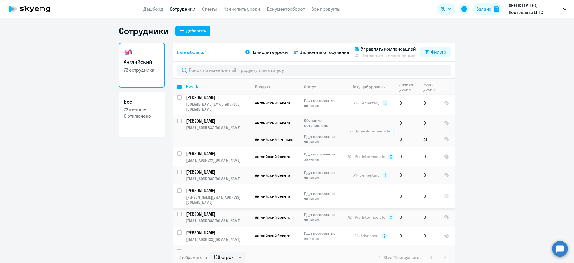
click at [177, 188] on input "select row 19024274" at bounding box center [182, 193] width 11 height 11
checkbox input "true"
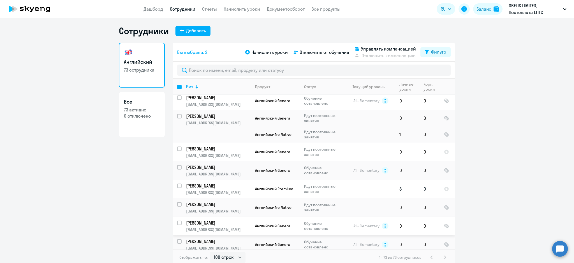
scroll to position [822, 0]
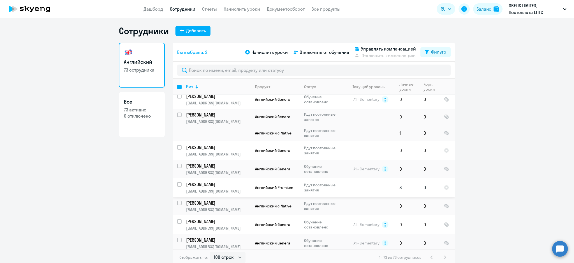
click at [177, 182] on input "select row 18931658" at bounding box center [182, 187] width 11 height 11
checkbox input "true"
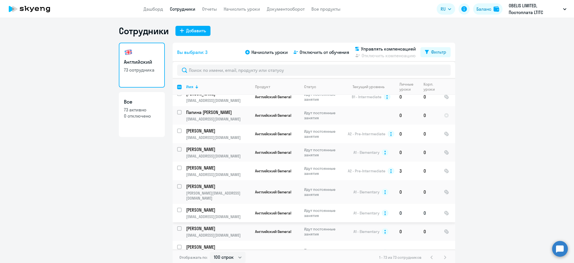
scroll to position [336, 0]
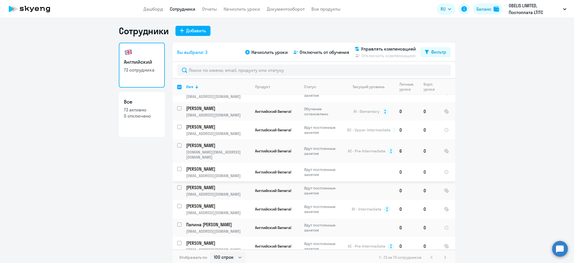
click at [177, 167] on input "select row 19058079" at bounding box center [182, 172] width 11 height 11
checkbox input "true"
click at [177, 222] on input "select row 19231188" at bounding box center [182, 227] width 11 height 11
checkbox input "true"
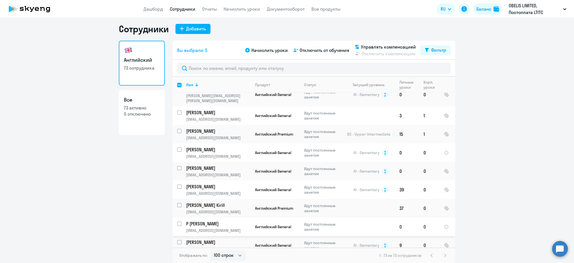
scroll to position [1243, 0]
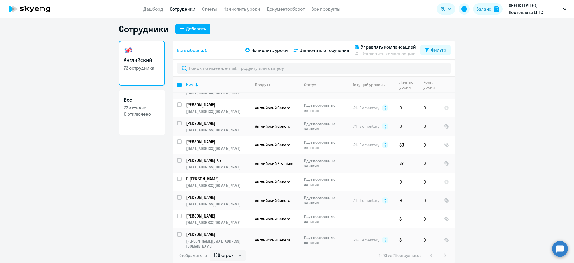
click at [177, 255] on input "select row 19170572" at bounding box center [182, 260] width 11 height 11
checkbox input "true"
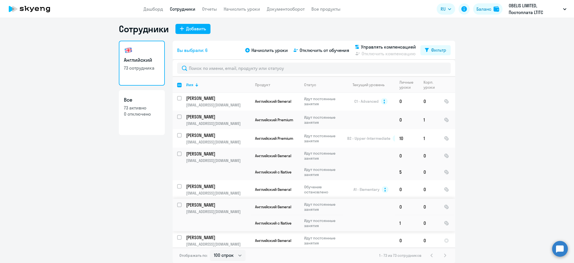
scroll to position [720, 0]
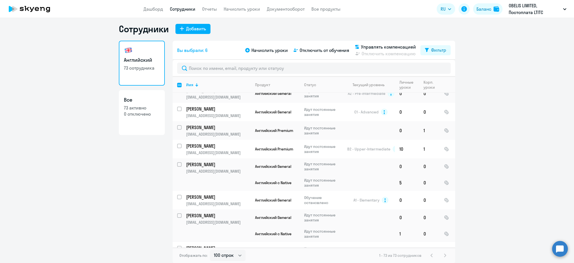
click at [177, 246] on input "select row 19368246" at bounding box center [182, 251] width 11 height 11
checkbox input "true"
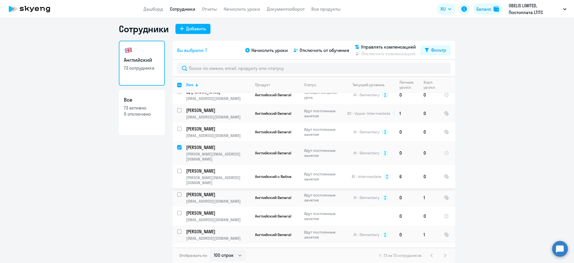
scroll to position [75, 0]
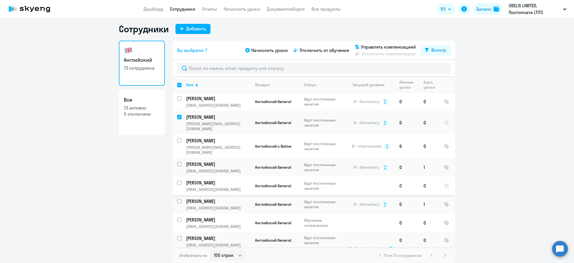
click at [177, 180] on input "select row 19315641" at bounding box center [182, 185] width 11 height 11
checkbox input "true"
click at [373, 46] on span "Управлять компенсацией" at bounding box center [388, 46] width 55 height 7
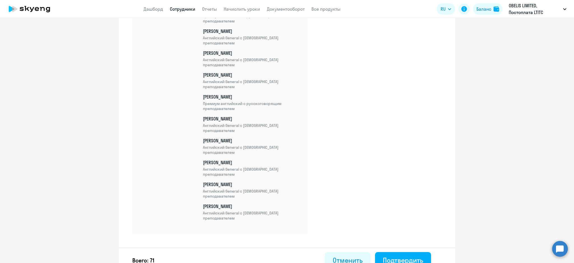
scroll to position [1504, 0]
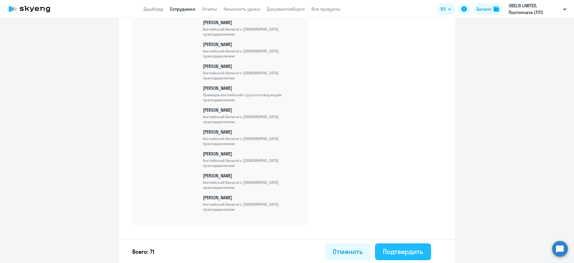
click at [412, 249] on div "Подтвердить" at bounding box center [403, 251] width 40 height 9
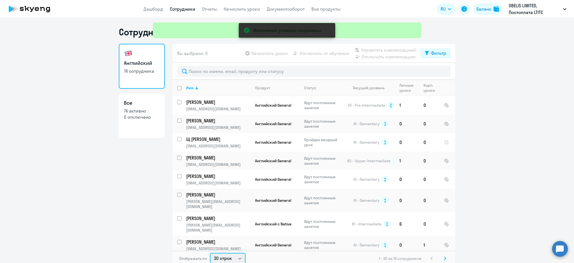
click at [223, 262] on select "30 строк 50 строк 100 строк" at bounding box center [228, 258] width 36 height 11
select select "100"
click at [210, 251] on select "30 строк 50 строк 100 строк" at bounding box center [228, 256] width 36 height 11
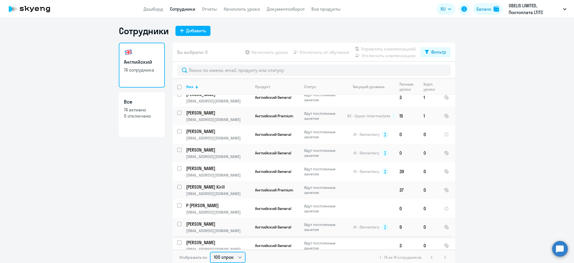
scroll to position [1187, 0]
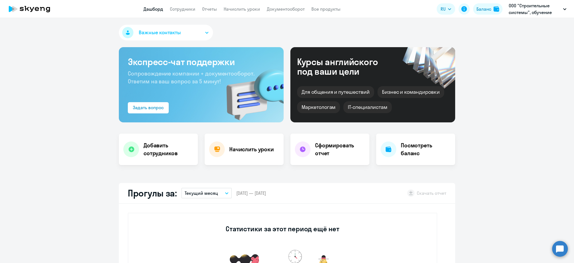
select select "30"
click at [250, 8] on link "Начислить уроки" at bounding box center [242, 9] width 36 height 6
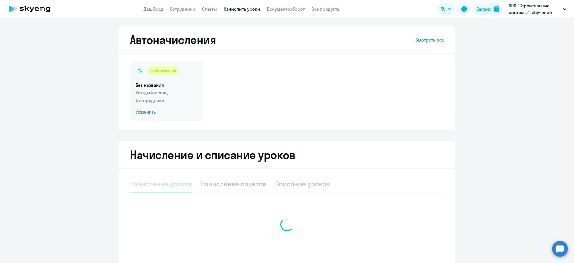
select select "10"
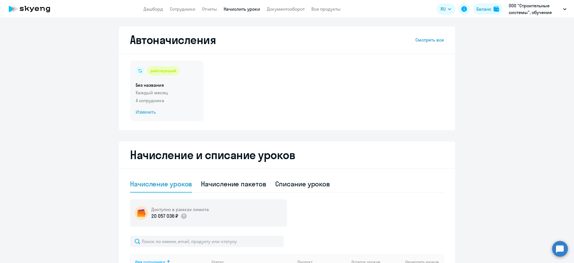
click at [172, 96] on div "действующий Без названия Каждый месяц 4 сотрудника Изменить" at bounding box center [166, 91] width 73 height 61
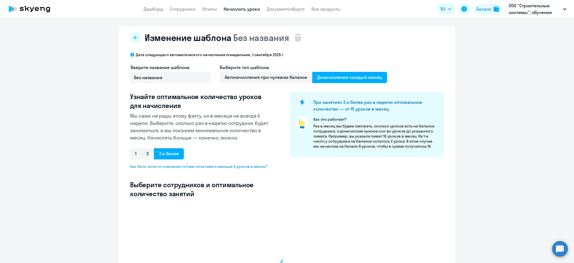
select select "10"
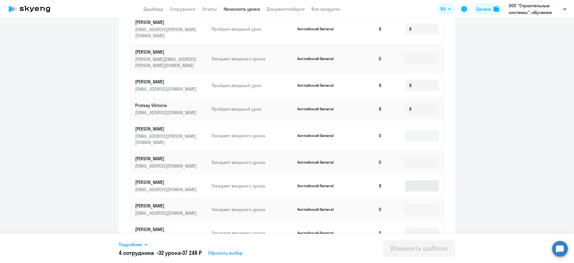
scroll to position [1, 0]
click at [414, 179] on input at bounding box center [422, 184] width 34 height 11
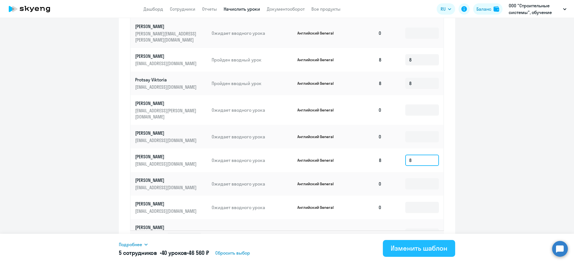
scroll to position [262, 0]
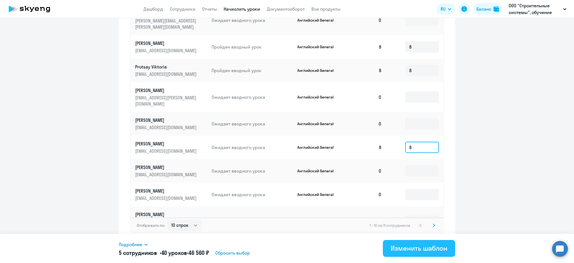
type input "8"
click at [428, 246] on div "Изменить шаблон" at bounding box center [419, 247] width 57 height 9
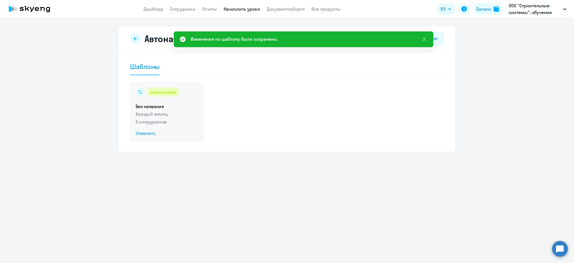
click at [184, 109] on div "действующий Без названия Каждый месяц 5 сотрудников Изменить" at bounding box center [166, 112] width 73 height 61
drag, startPoint x: 184, startPoint y: 109, endPoint x: 278, endPoint y: 120, distance: 94.0
click at [184, 109] on div "действующий Без названия Каждый месяц 5 сотрудников Изменить" at bounding box center [166, 112] width 73 height 61
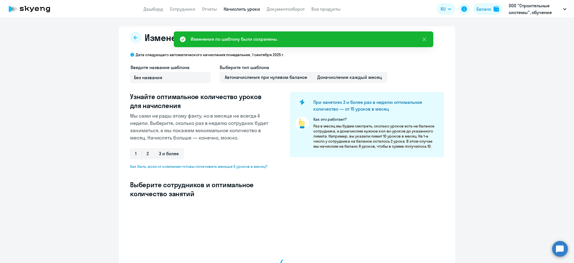
select select "10"
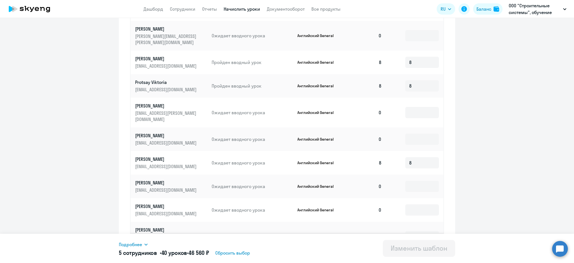
scroll to position [263, 0]
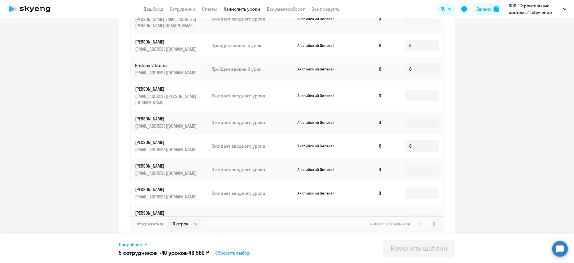
click at [433, 227] on div "Отображать по: 10 строк 30 строк 50 строк 1 - 10 из 11 сотрудников" at bounding box center [287, 224] width 314 height 16
click at [433, 226] on svg-icon at bounding box center [434, 223] width 7 height 7
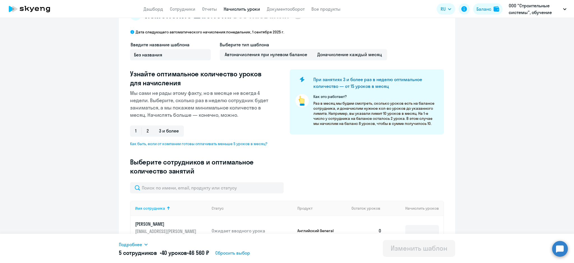
scroll to position [0, 0]
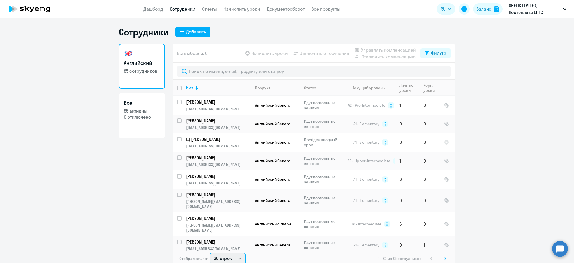
click at [223, 256] on select "30 строк 50 строк 100 строк" at bounding box center [228, 258] width 36 height 11
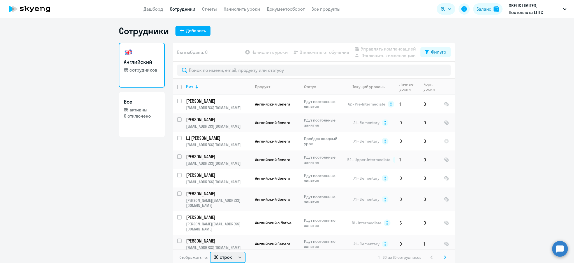
select select "100"
click at [210, 251] on select "30 строк 50 строк 100 строк" at bounding box center [228, 256] width 36 height 11
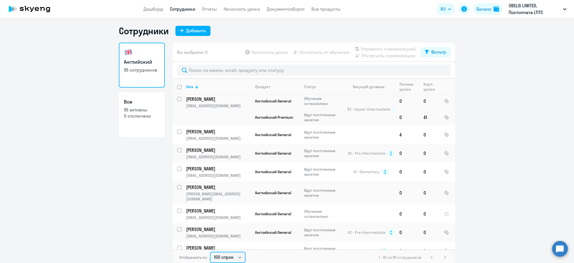
scroll to position [710, 0]
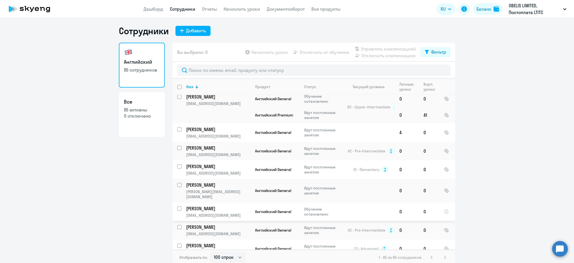
click at [177, 206] on input "select row 19493387" at bounding box center [182, 211] width 11 height 11
checkbox input "true"
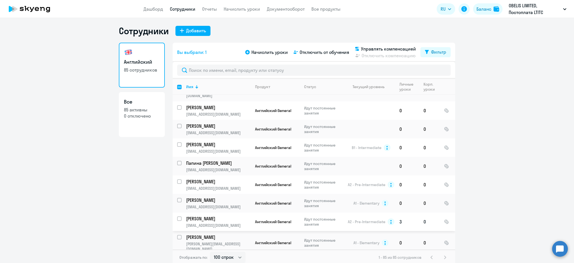
scroll to position [336, 0]
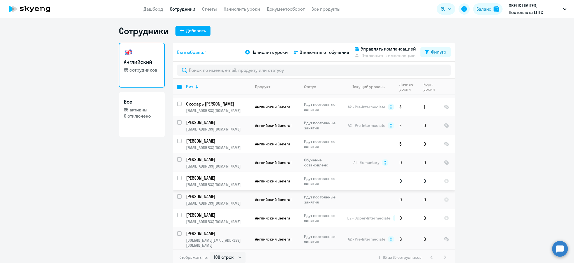
click at [177, 176] on input "select row 19525633" at bounding box center [182, 181] width 11 height 11
checkbox input "true"
click at [174, 190] on div at bounding box center [179, 196] width 13 height 13
checkbox input "true"
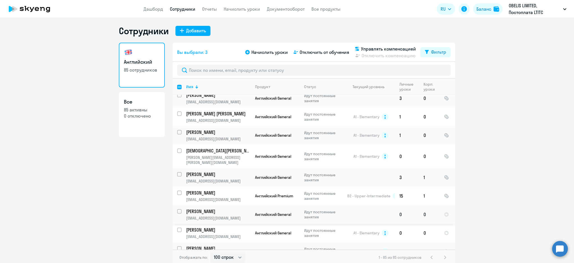
scroll to position [1383, 0]
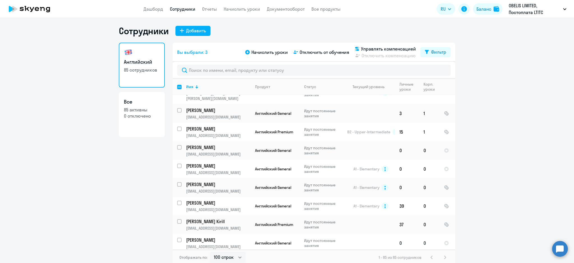
click at [178, 237] on input "select row 19545562" at bounding box center [182, 242] width 11 height 11
checkbox input "true"
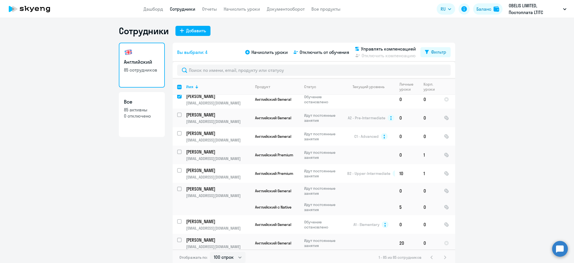
scroll to position [934, 0]
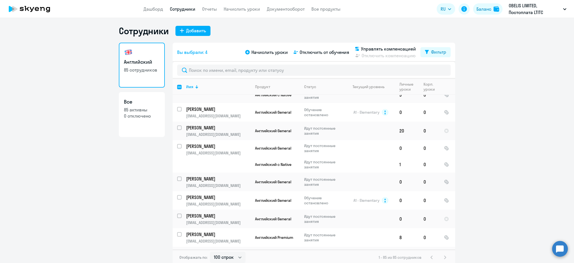
checkbox input "true"
click at [177, 213] on input "select row 19558306" at bounding box center [182, 218] width 11 height 11
checkbox input "true"
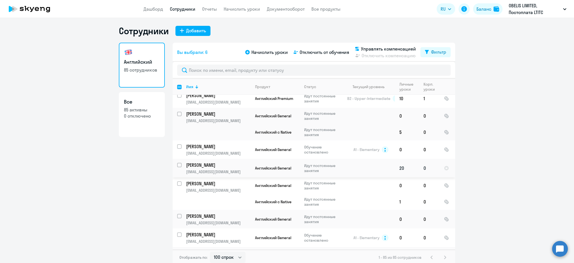
click at [177, 163] on input "select row 19588660" at bounding box center [182, 168] width 11 height 11
checkbox input "true"
click at [393, 47] on span "Управлять компенсацией" at bounding box center [388, 48] width 55 height 7
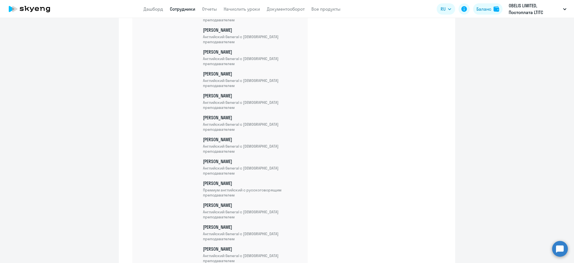
scroll to position [1744, 0]
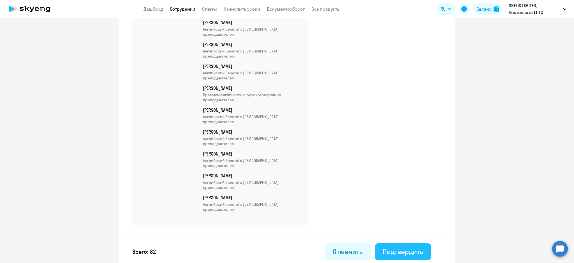
click at [400, 248] on div "Подтвердить" at bounding box center [403, 251] width 40 height 9
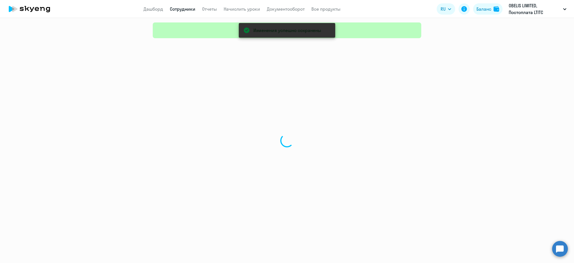
select select "30"
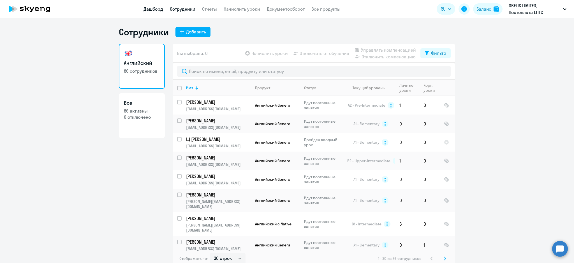
click at [146, 6] on app-menu-item-link "Дашборд" at bounding box center [154, 9] width 20 height 7
click at [161, 9] on link "Дашборд" at bounding box center [154, 9] width 20 height 6
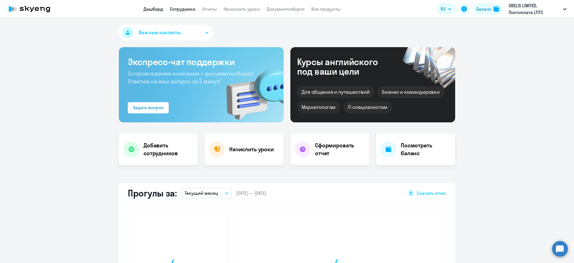
click at [180, 10] on link "Сотрудники" at bounding box center [183, 9] width 26 height 6
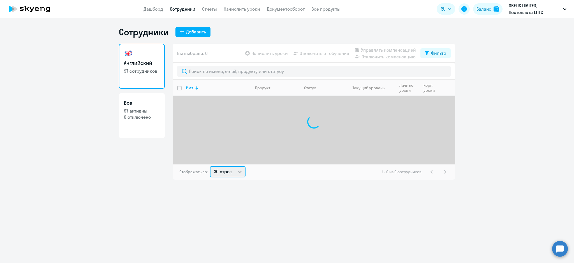
click at [232, 170] on select "30 строк 50 строк 100 строк" at bounding box center [228, 171] width 36 height 11
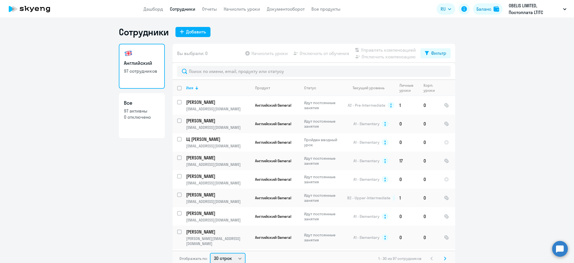
select select "100"
click at [210, 253] on select "30 строк 50 строк 100 строк" at bounding box center [228, 258] width 36 height 11
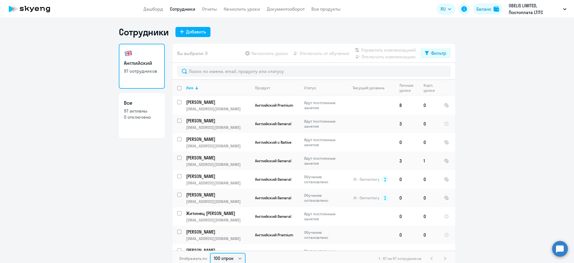
scroll to position [1159, 0]
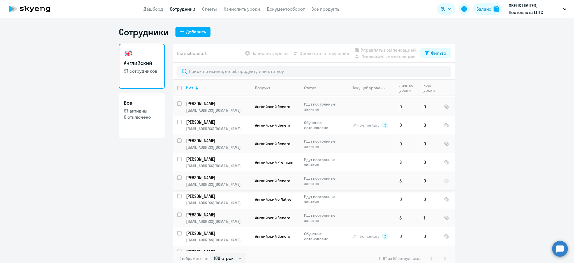
drag, startPoint x: 177, startPoint y: 123, endPoint x: 184, endPoint y: 152, distance: 29.9
click at [177, 175] on input "select row 19724156" at bounding box center [182, 180] width 11 height 11
checkbox input "true"
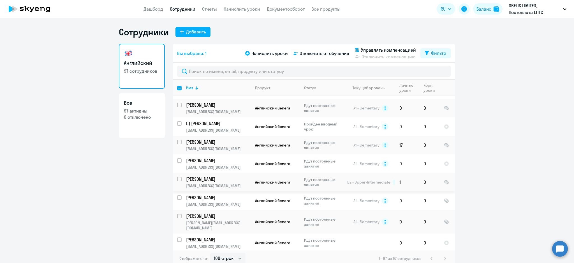
scroll to position [112, 0]
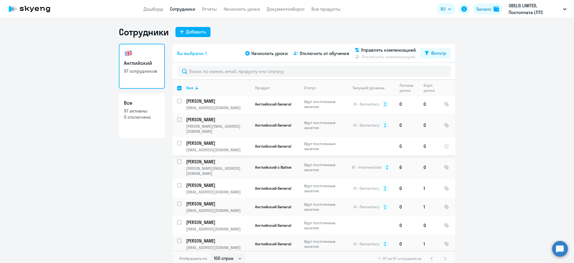
click at [177, 141] on input "select row 19793298" at bounding box center [182, 146] width 11 height 11
checkbox input "true"
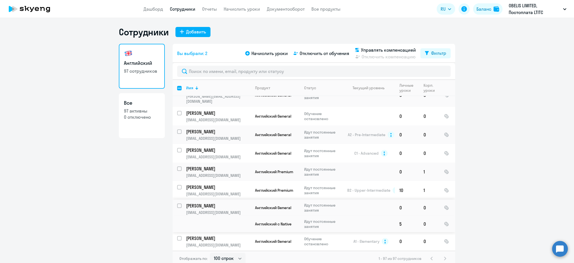
scroll to position [934, 0]
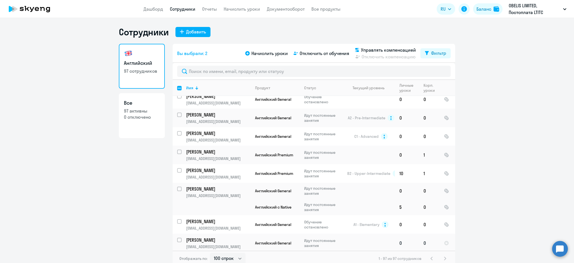
click at [177, 237] on input "select row 19965646" at bounding box center [182, 242] width 11 height 11
checkbox input "true"
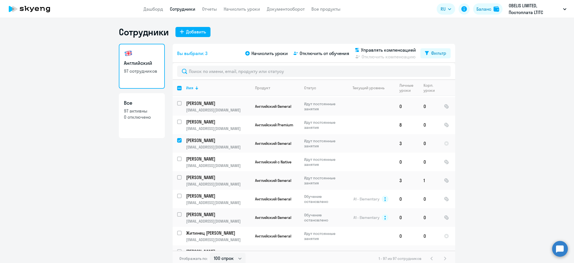
scroll to position [1234, 0]
drag, startPoint x: 177, startPoint y: 138, endPoint x: 177, endPoint y: 141, distance: 3.1
click at [177, 193] on input "select row 20181037" at bounding box center [182, 198] width 11 height 11
checkbox input "true"
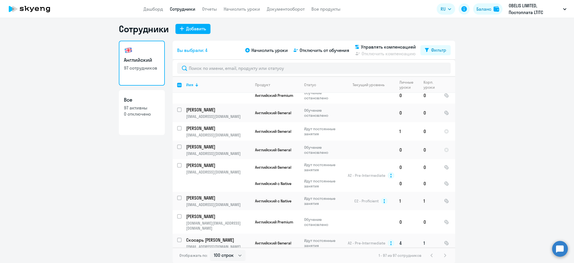
scroll to position [274, 0]
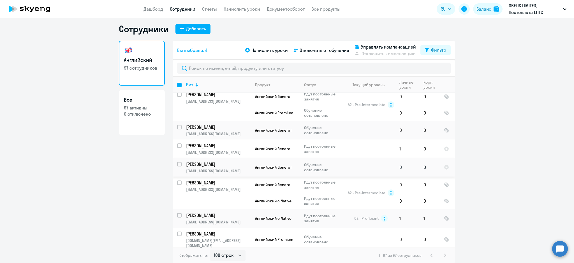
click at [177, 162] on input "select row 20187269" at bounding box center [182, 167] width 11 height 11
checkbox input "true"
click at [177, 143] on input "select row 20187285" at bounding box center [182, 148] width 11 height 11
checkbox input "true"
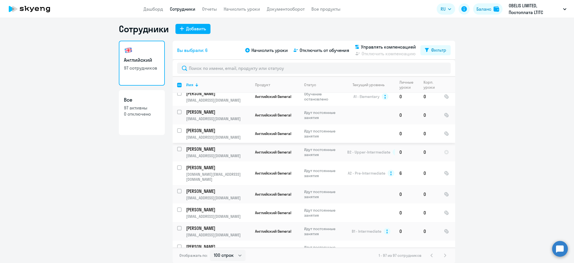
scroll to position [498, 0]
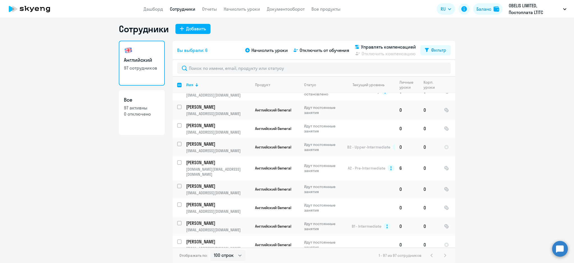
click at [177, 239] on input "select row 20236159" at bounding box center [182, 244] width 11 height 11
checkbox input "true"
click at [367, 44] on span "Управлять компенсацией" at bounding box center [388, 46] width 55 height 7
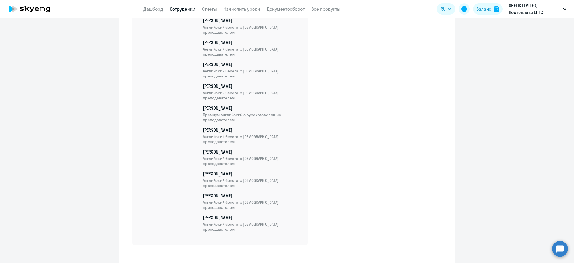
scroll to position [1919, 0]
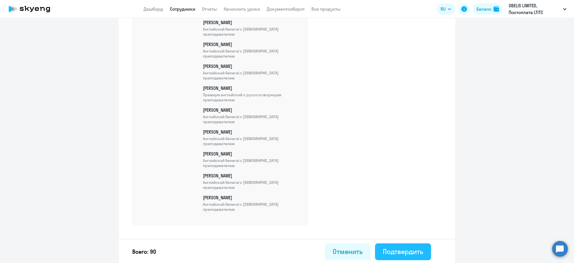
click at [405, 250] on div "Подтвердить" at bounding box center [403, 251] width 40 height 9
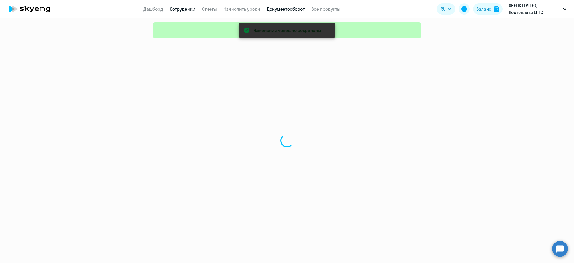
select select "30"
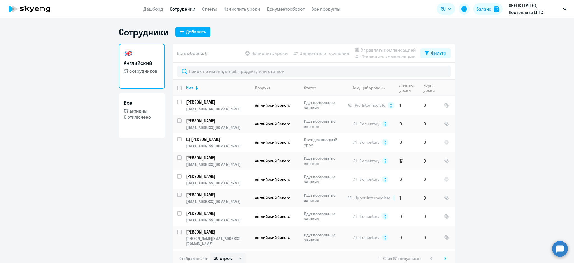
drag, startPoint x: 148, startPoint y: 6, endPoint x: 165, endPoint y: 12, distance: 17.9
click at [149, 6] on link "Дашборд" at bounding box center [154, 9] width 20 height 6
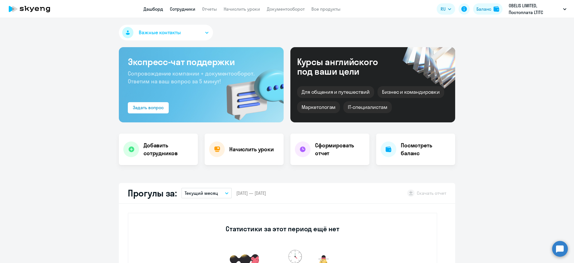
click at [175, 8] on link "Сотрудники" at bounding box center [183, 9] width 26 height 6
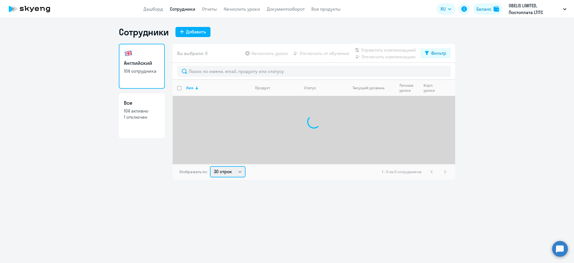
click at [229, 174] on select "30 строк 50 строк 100 строк" at bounding box center [228, 171] width 36 height 11
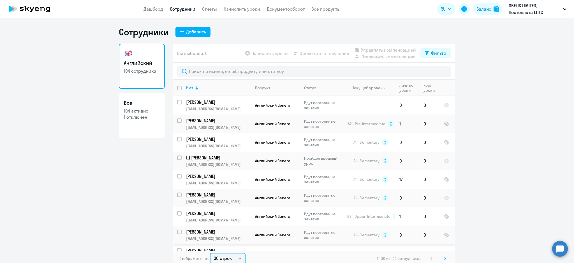
select select "100"
click at [210, 253] on select "30 строк 50 строк 100 строк" at bounding box center [228, 258] width 36 height 11
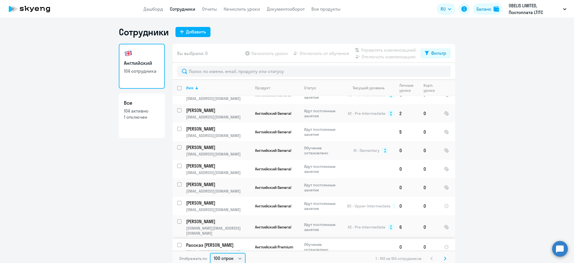
scroll to position [523, 0]
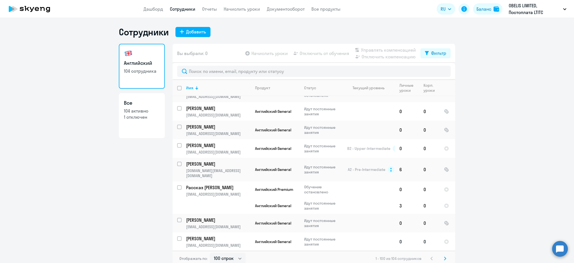
click at [177, 236] on input "select row 20521041" at bounding box center [182, 241] width 11 height 11
checkbox input "true"
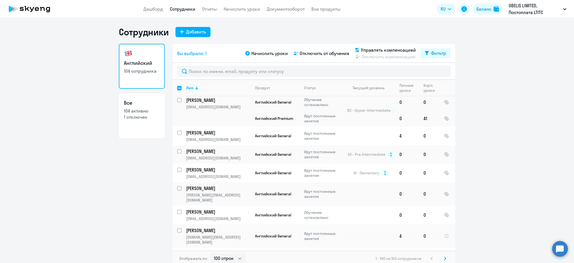
scroll to position [972, 0]
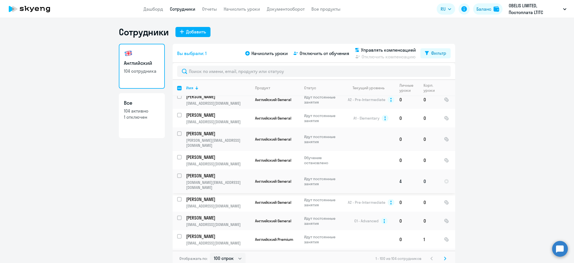
click at [177, 173] on input "select row 20519964" at bounding box center [182, 178] width 11 height 11
checkbox input "true"
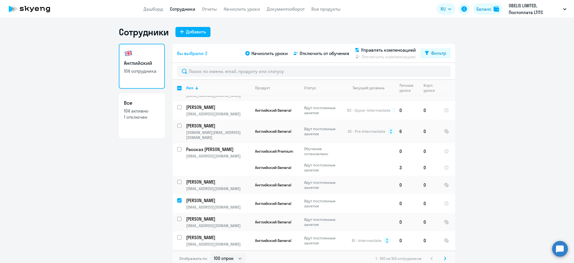
scroll to position [515, 0]
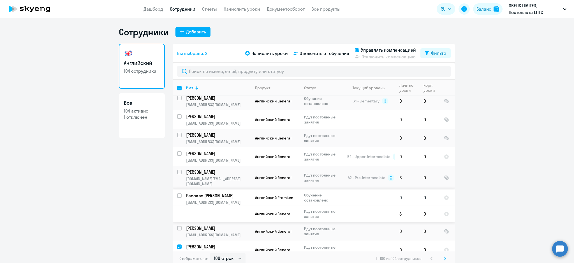
click at [177, 193] on input "select row 20521974" at bounding box center [182, 198] width 11 height 11
checkbox input "true"
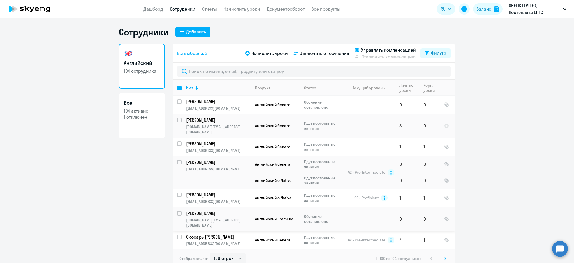
scroll to position [291, 0]
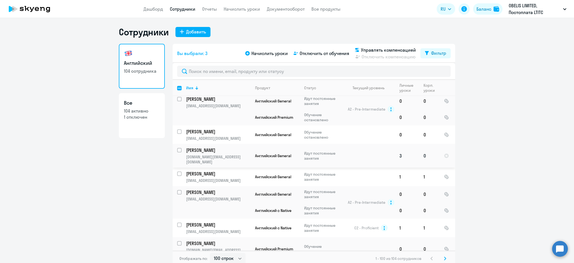
drag, startPoint x: 177, startPoint y: 134, endPoint x: 183, endPoint y: 146, distance: 13.2
click at [177, 148] on input "select row 20521956" at bounding box center [182, 153] width 11 height 11
checkbox input "true"
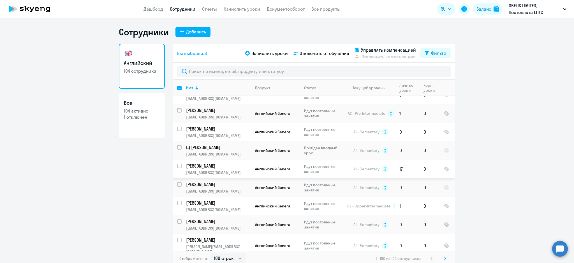
scroll to position [0, 0]
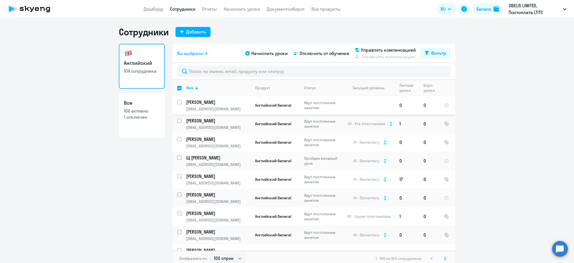
click at [177, 102] on input "select row 20521973" at bounding box center [182, 105] width 11 height 11
checkbox input "true"
click at [404, 49] on span "Управлять компенсацией" at bounding box center [388, 50] width 55 height 7
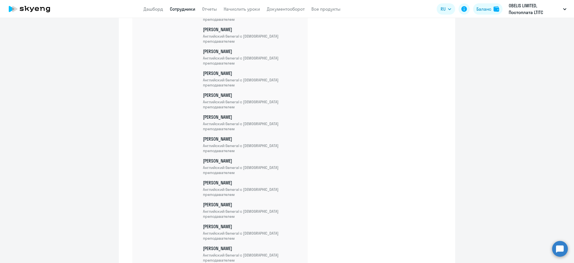
scroll to position [2072, 0]
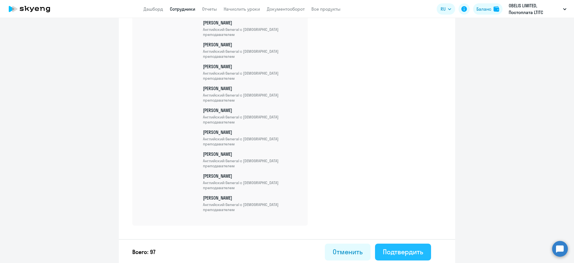
click at [390, 251] on div "Подтвердить" at bounding box center [403, 251] width 40 height 9
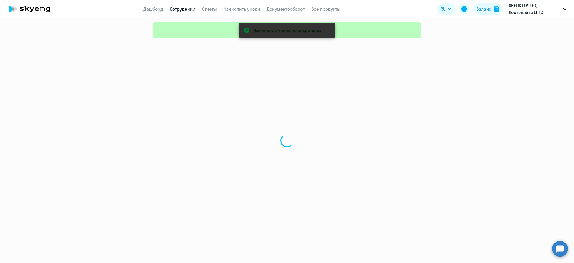
select select "30"
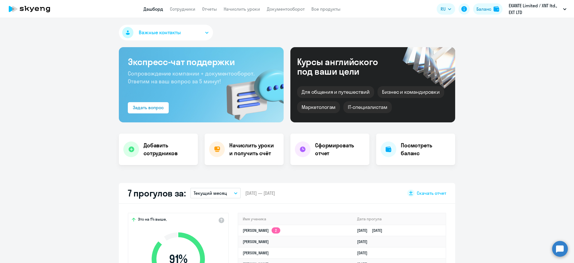
select select "30"
click at [488, 7] on div "Баланс" at bounding box center [484, 9] width 15 height 7
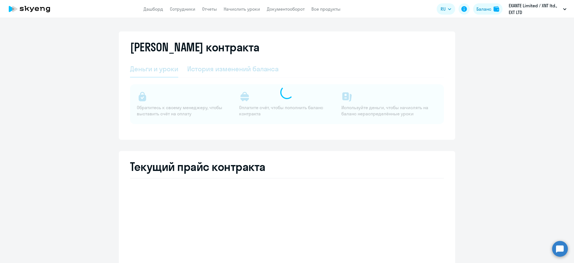
select select "english_adult_not_native_speaker"
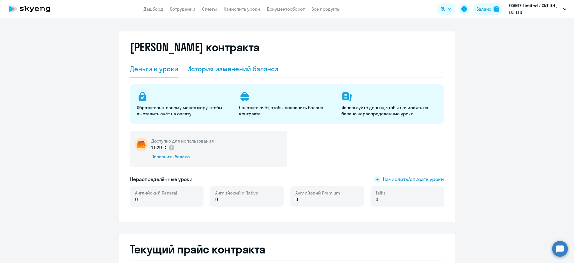
click at [222, 68] on div "История изменений баланса" at bounding box center [233, 68] width 92 height 9
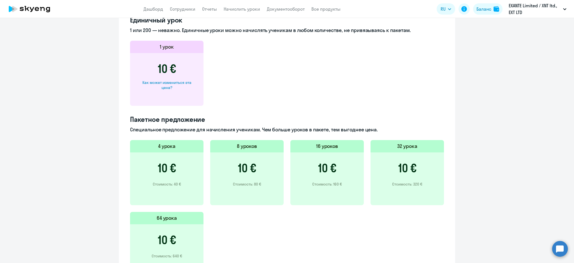
scroll to position [2152, 0]
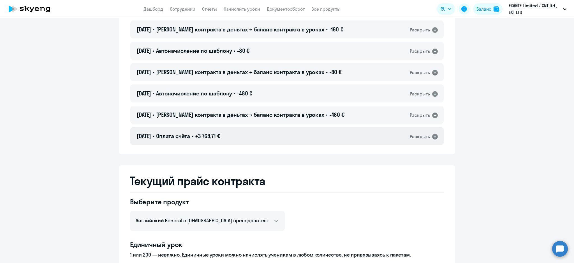
click at [295, 141] on div "[DATE] • Оплата счёта • +3 764,71 € Раскрыть" at bounding box center [287, 136] width 314 height 18
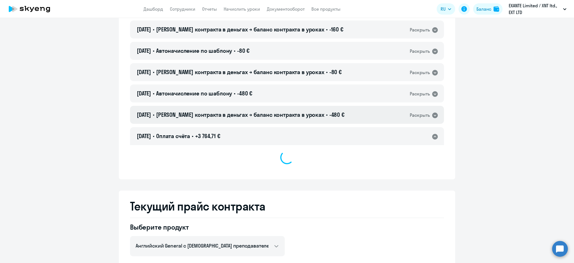
click at [312, 120] on div "[DATE] • Баланс контракта в деньгах → баланс контракта в уроках • -480 € Раскры…" at bounding box center [287, 115] width 314 height 18
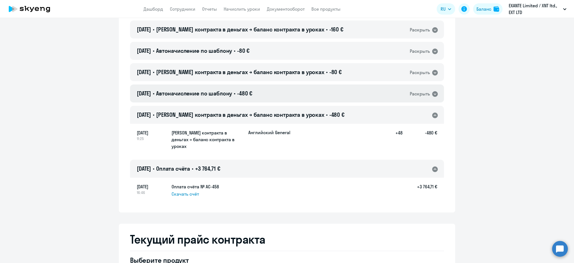
click at [315, 97] on div "[DATE] • Автоначисление по шаблону • -480 € Раскрыть" at bounding box center [287, 93] width 314 height 18
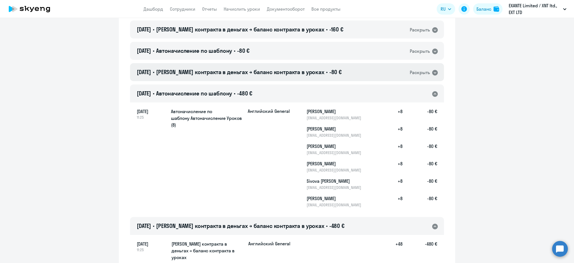
click at [232, 70] on span "[PERSON_NAME] контракта в деньгах → баланс контракта в уроках" at bounding box center [240, 71] width 168 height 7
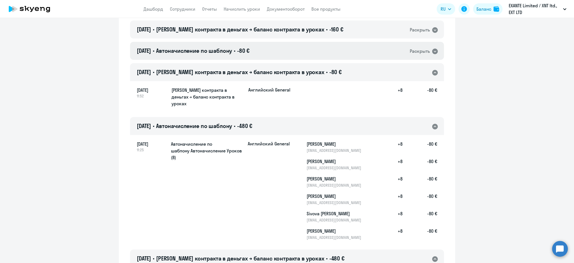
click at [250, 48] on span "-80 €" at bounding box center [243, 50] width 12 height 7
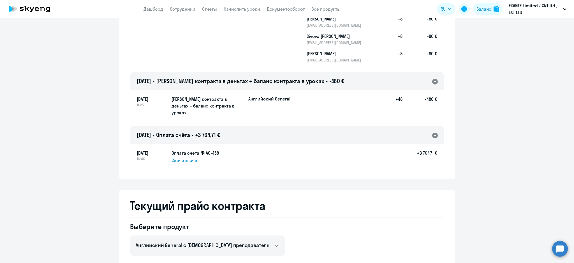
scroll to position [2339, 0]
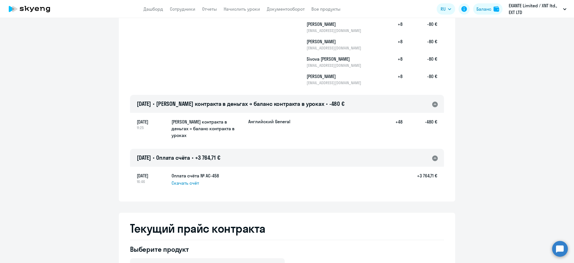
click at [233, 5] on app-header "Дашборд Сотрудники Отчеты Начислить уроки Документооборот Все продукты Дашборд …" at bounding box center [287, 9] width 574 height 18
click at [236, 8] on link "Начислить уроки" at bounding box center [242, 9] width 36 height 6
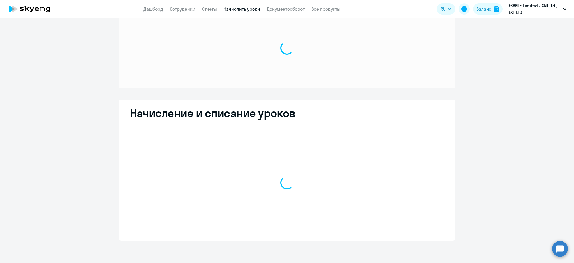
scroll to position [19, 0]
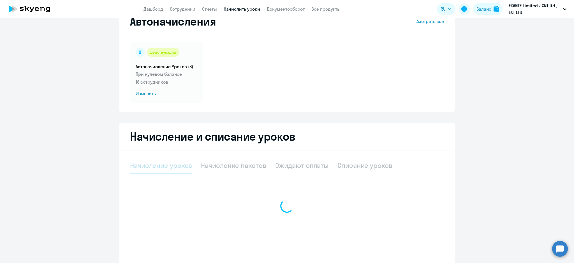
select select "10"
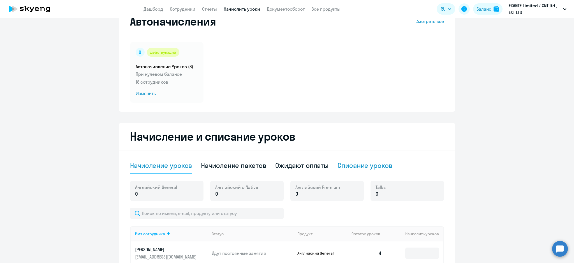
click at [350, 165] on div "Списание уроков" at bounding box center [365, 165] width 55 height 9
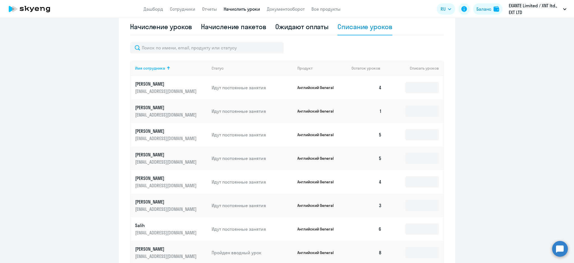
scroll to position [252, 0]
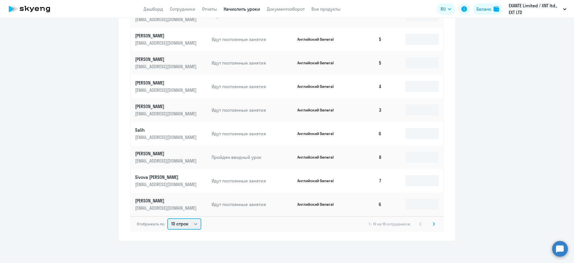
click at [190, 221] on select "10 строк 30 строк 50 строк" at bounding box center [184, 223] width 34 height 11
click at [184, 222] on select "10 строк 30 строк 50 строк" at bounding box center [184, 223] width 34 height 11
select select "30"
click at [167, 218] on select "10 строк 30 строк 50 строк" at bounding box center [184, 223] width 34 height 11
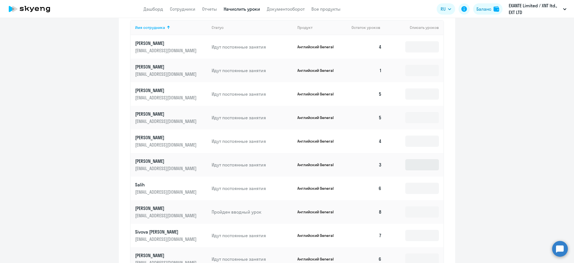
scroll to position [140, 0]
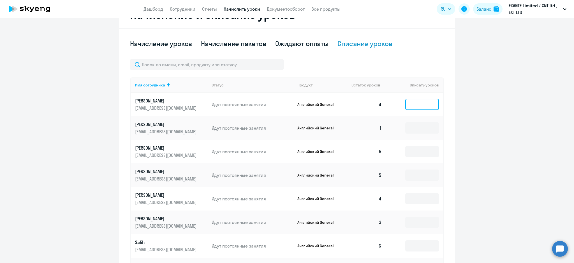
drag, startPoint x: 407, startPoint y: 105, endPoint x: 402, endPoint y: 110, distance: 6.9
click at [407, 105] on input at bounding box center [422, 104] width 34 height 11
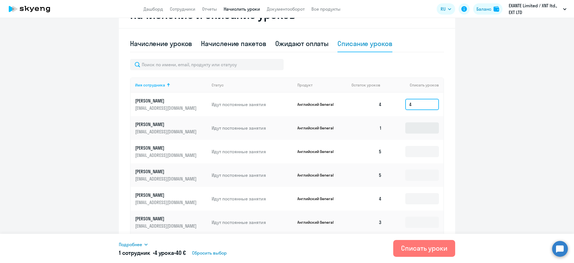
type input "4"
click at [405, 130] on input at bounding box center [422, 127] width 34 height 11
type input "1"
click at [407, 156] on input at bounding box center [422, 151] width 34 height 11
type input "5"
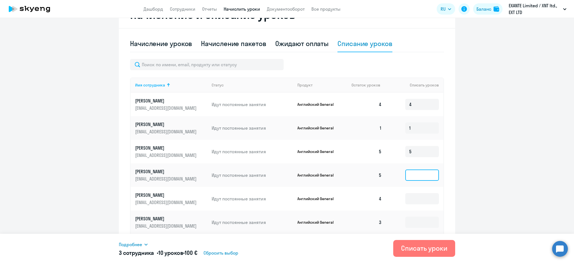
click at [413, 176] on input at bounding box center [422, 174] width 34 height 11
type input "5"
click at [411, 201] on input at bounding box center [422, 198] width 34 height 11
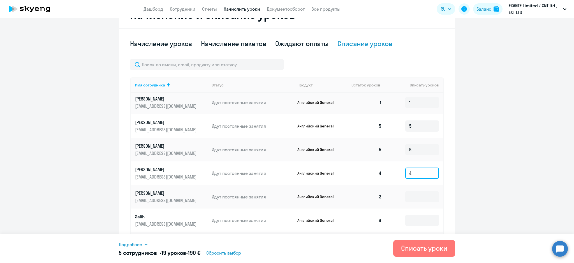
scroll to position [75, 0]
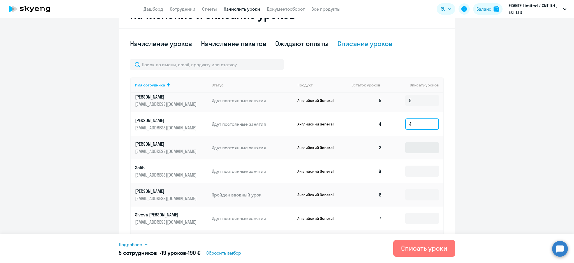
type input "4"
click at [410, 150] on input at bounding box center [422, 147] width 34 height 11
type input "3"
click at [406, 169] on input at bounding box center [422, 170] width 34 height 11
type input "6"
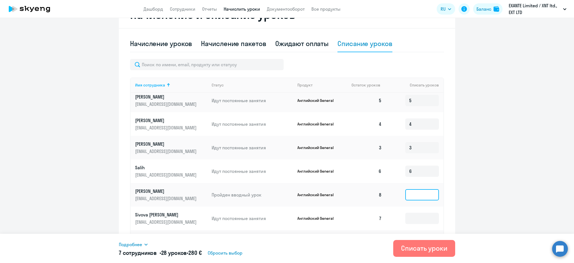
click at [409, 194] on input at bounding box center [422, 194] width 34 height 11
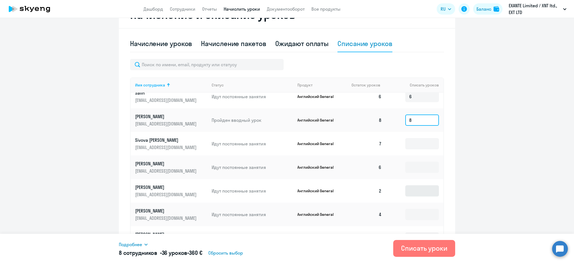
scroll to position [149, 0]
type input "8"
click at [411, 144] on input at bounding box center [422, 143] width 34 height 11
type input "7"
drag, startPoint x: 411, startPoint y: 164, endPoint x: 409, endPoint y: 169, distance: 5.5
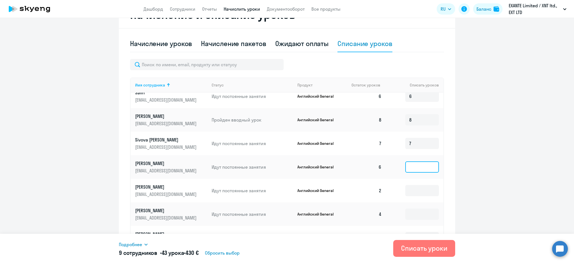
click at [410, 167] on input at bounding box center [422, 166] width 34 height 11
type input "6"
click at [409, 191] on input at bounding box center [422, 190] width 34 height 11
type input "2"
click at [409, 210] on input at bounding box center [422, 213] width 34 height 11
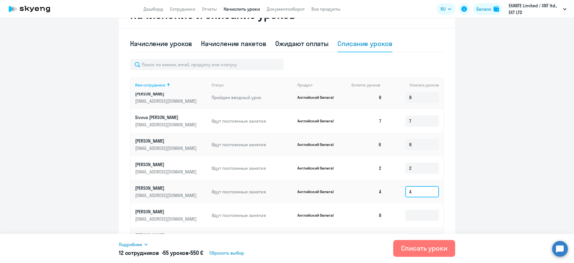
scroll to position [183, 0]
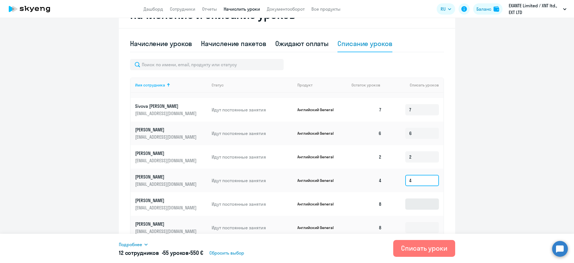
type input "4"
click at [408, 204] on input at bounding box center [422, 203] width 34 height 11
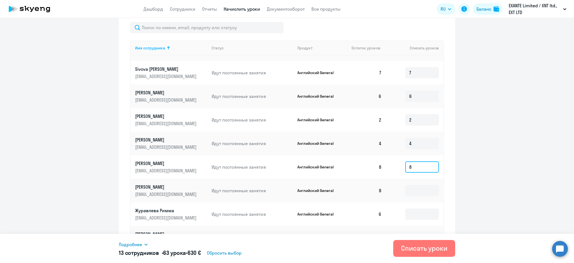
scroll to position [215, 0]
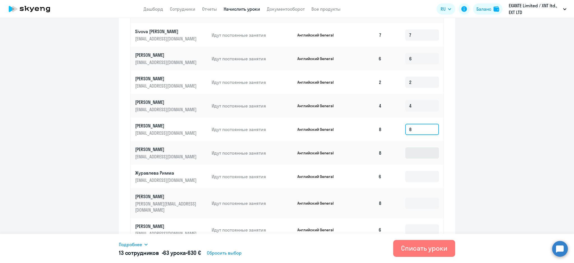
type input "8"
click at [405, 150] on input at bounding box center [422, 152] width 34 height 11
type input "8"
click at [405, 176] on input at bounding box center [422, 176] width 34 height 11
type input "6"
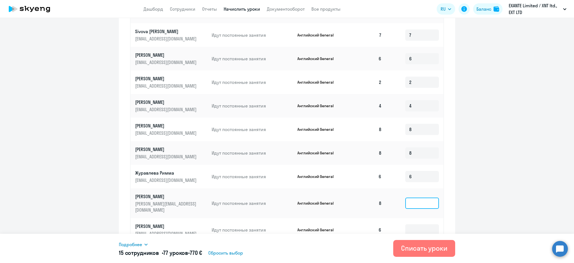
click at [407, 201] on input at bounding box center [422, 202] width 34 height 11
type input "8"
drag, startPoint x: 407, startPoint y: 222, endPoint x: 409, endPoint y: 206, distance: 15.6
click at [407, 224] on input at bounding box center [422, 229] width 34 height 11
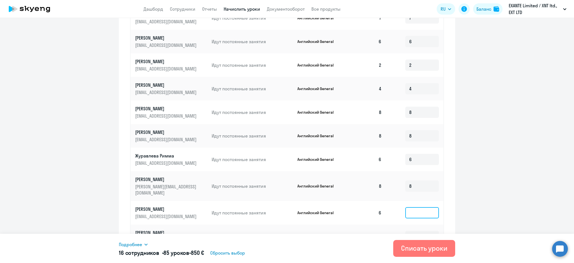
scroll to position [257, 0]
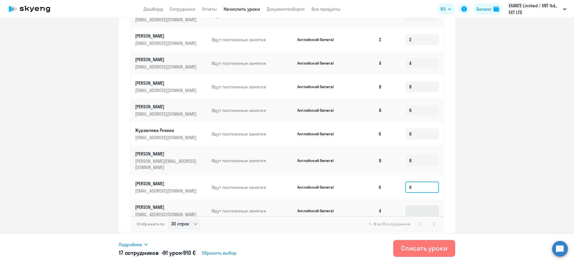
type input "6"
click at [405, 205] on input at bounding box center [422, 210] width 34 height 11
type input "4"
click at [490, 8] on div "Баланс" at bounding box center [484, 9] width 15 height 7
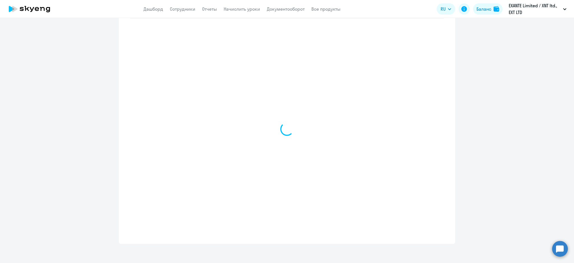
select select "english_adult_not_native_speaker"
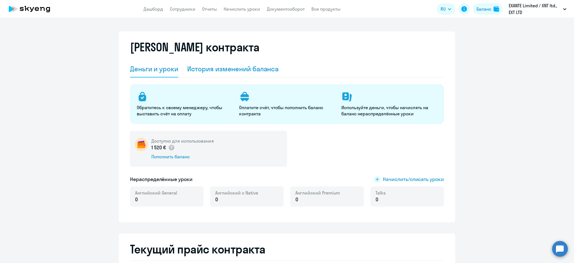
click at [248, 72] on div "История изменений баланса" at bounding box center [233, 68] width 92 height 9
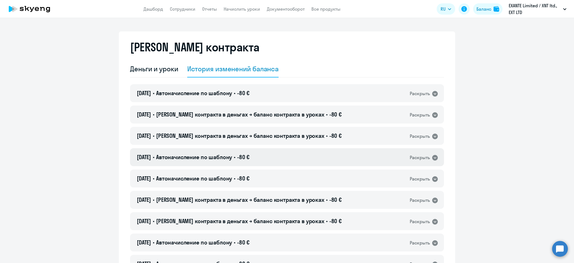
click at [299, 151] on div "[DATE] • Автоначисление по шаблону • -80 € Раскрыть" at bounding box center [287, 157] width 314 height 18
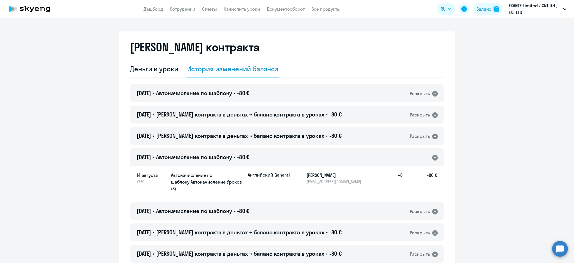
click at [299, 151] on div "[DATE] • Автоначисление по шаблону • -80 € Раскрыть" at bounding box center [287, 157] width 314 height 18
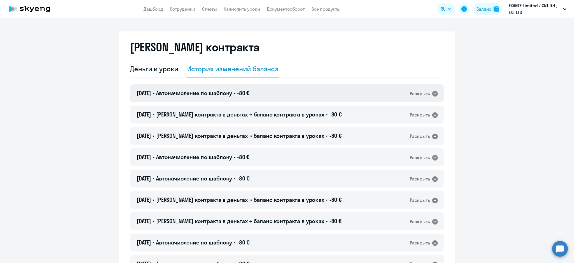
click at [302, 96] on div "[DATE] • Автоначисление по шаблону • -80 € Раскрыть" at bounding box center [287, 93] width 314 height 18
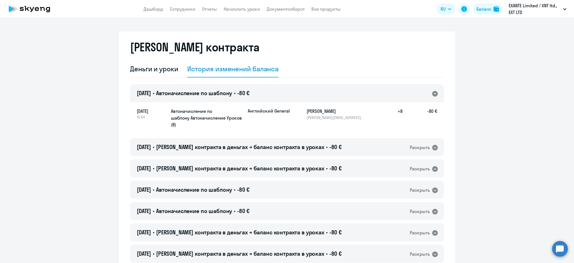
click at [295, 90] on div "[DATE] • Автоначисление по шаблону • -80 € Раскрыть" at bounding box center [287, 93] width 314 height 18
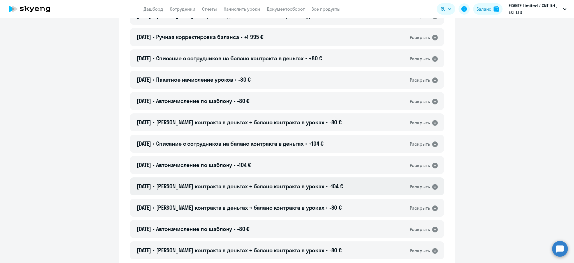
scroll to position [1009, 0]
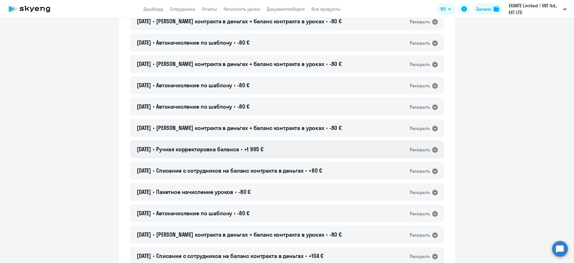
click at [322, 151] on div "[DATE] • Ручная корректировка баланса • +1 995 € Раскрыть" at bounding box center [287, 149] width 314 height 18
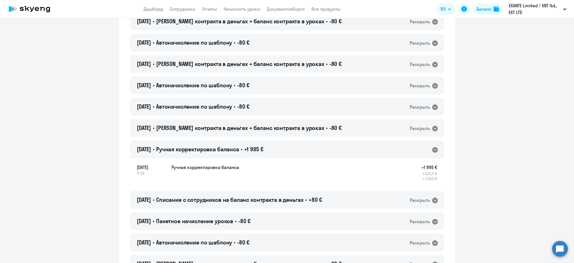
click at [322, 151] on div "[DATE] • Ручная корректировка баланса • +1 995 € Раскрыть" at bounding box center [287, 149] width 314 height 18
